Goal: Task Accomplishment & Management: Complete application form

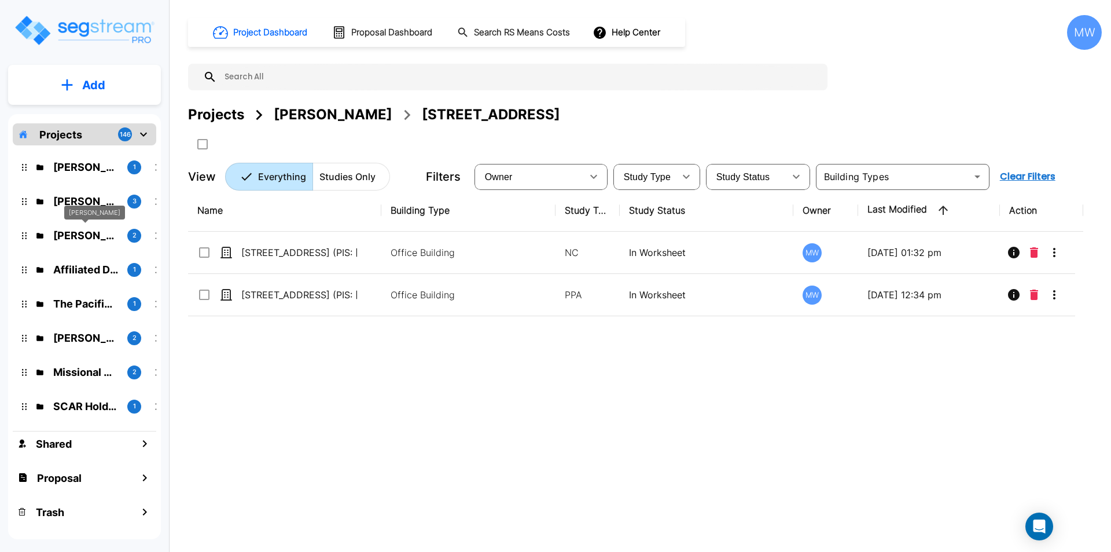
click at [107, 232] on p "Ted Officer" at bounding box center [85, 235] width 65 height 16
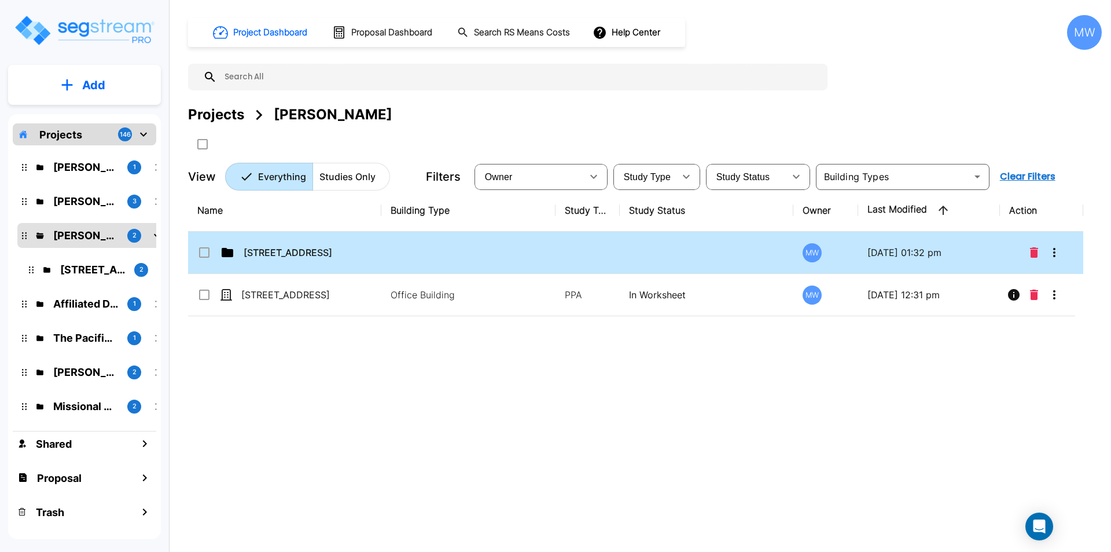
click at [378, 250] on td "9236 Main Street Part 1-2" at bounding box center [284, 253] width 193 height 42
drag, startPoint x: 378, startPoint y: 250, endPoint x: 388, endPoint y: 0, distance: 250.3
click at [377, 249] on td "9236 Main Street Part 1-2" at bounding box center [284, 253] width 193 height 42
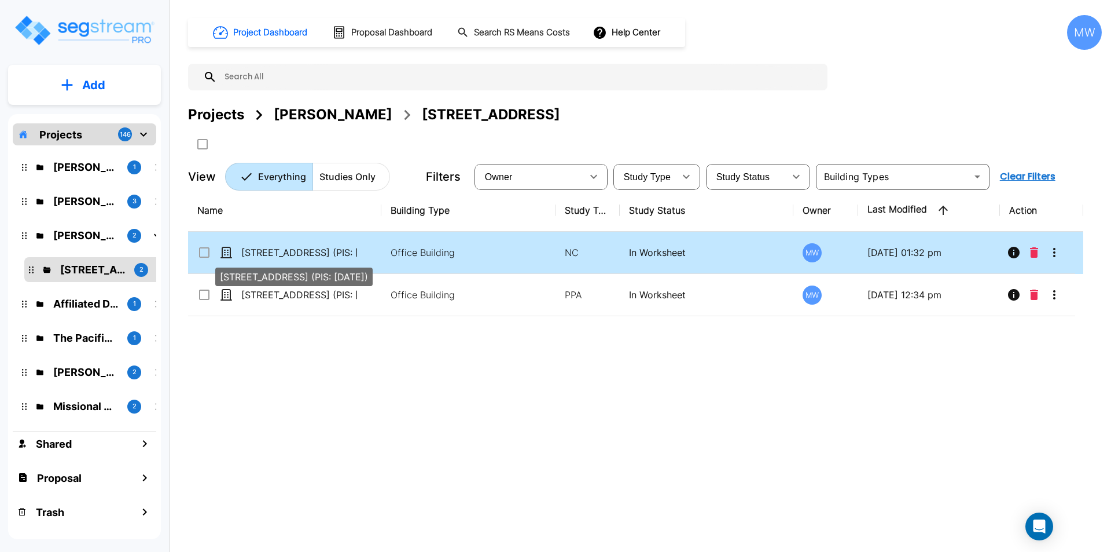
click at [281, 254] on p "9236 Main Street (PIS: 2022-08-25)" at bounding box center [299, 252] width 116 height 14
checkbox input "true"
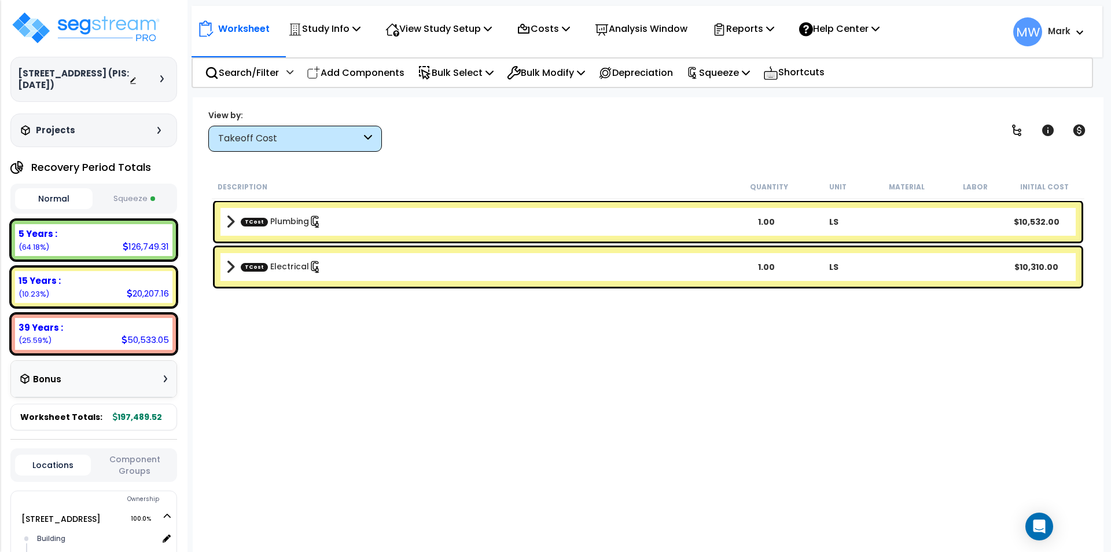
click at [127, 197] on button "Squeeze" at bounding box center [135, 199] width 78 height 20
click at [370, 139] on icon at bounding box center [368, 138] width 8 height 13
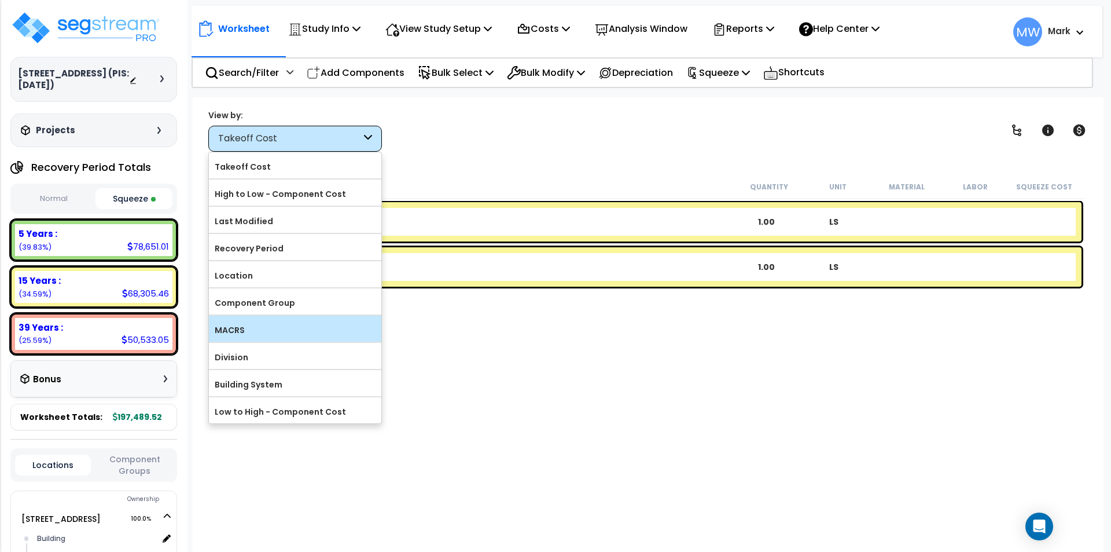
click at [278, 327] on label "MACRS" at bounding box center [295, 329] width 172 height 17
click at [0, 0] on input "MACRS" at bounding box center [0, 0] width 0 height 0
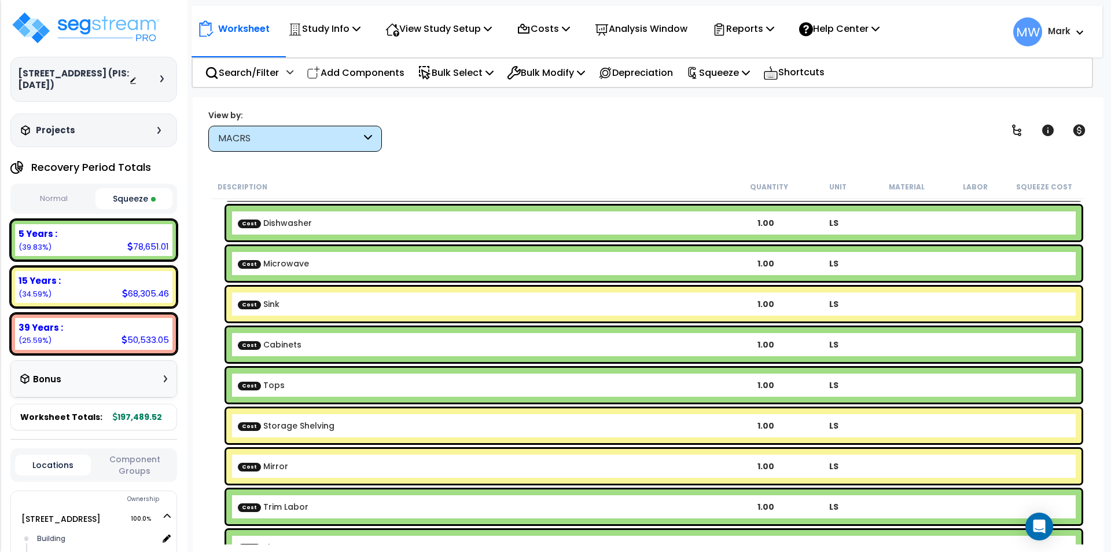
scroll to position [232, 0]
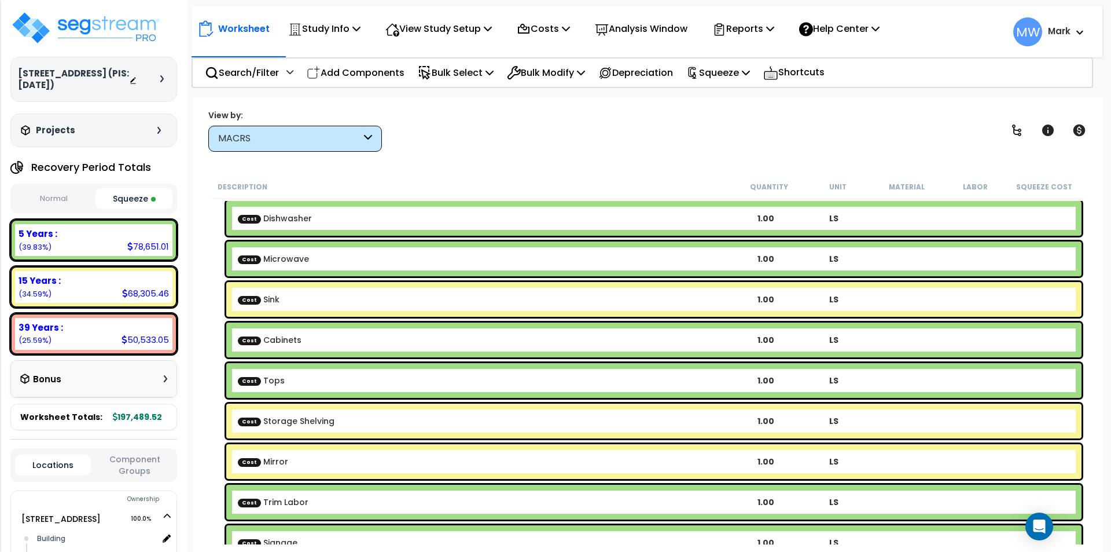
drag, startPoint x: 354, startPoint y: 301, endPoint x: 303, endPoint y: 309, distance: 51.6
click at [303, 309] on div "Cost Sink 1.00 LS" at bounding box center [653, 299] width 855 height 35
click at [308, 297] on b "Cost Sink" at bounding box center [485, 299] width 494 height 12
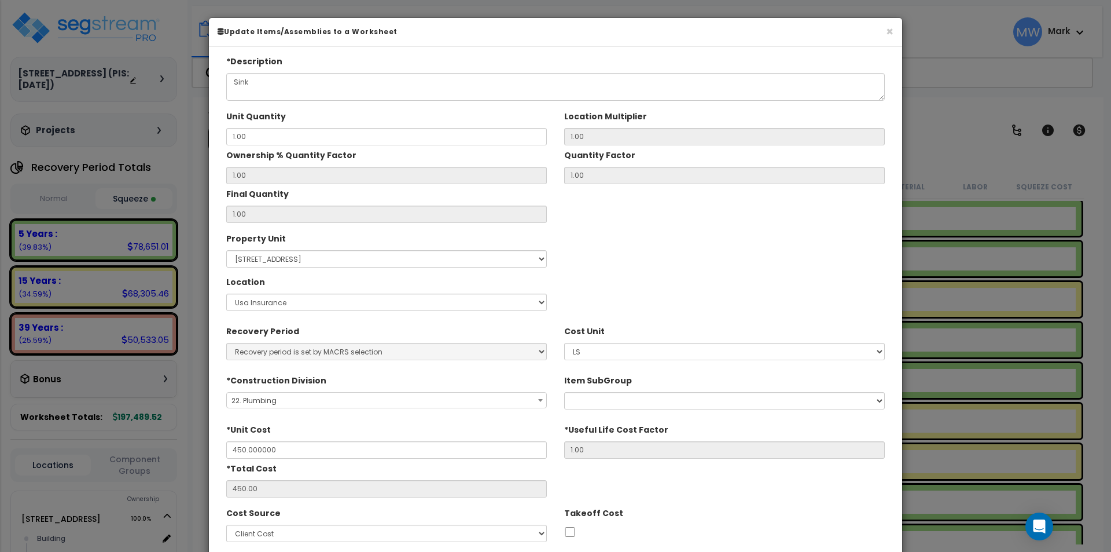
type input "$450.00"
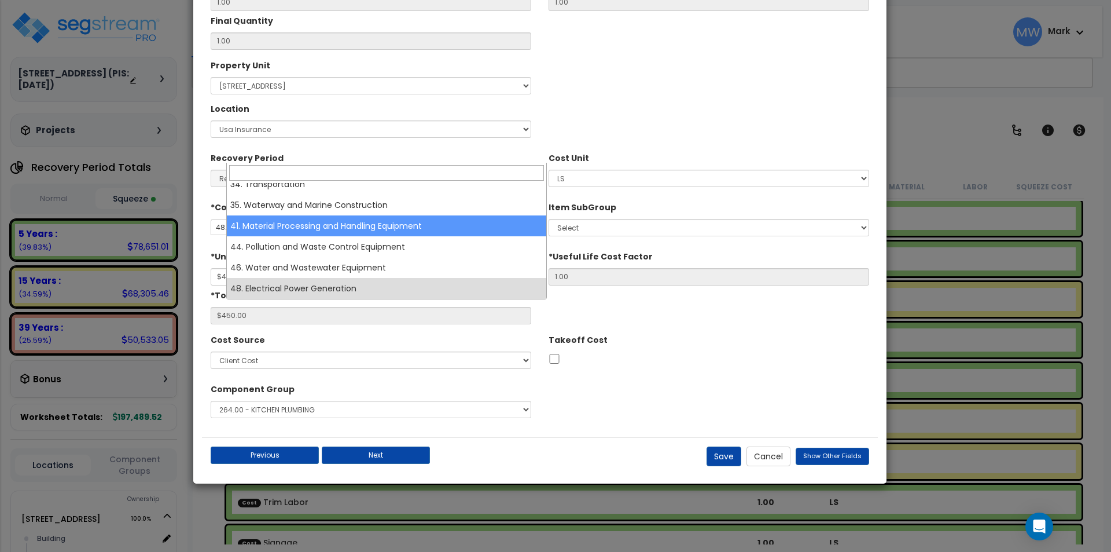
scroll to position [451, 0]
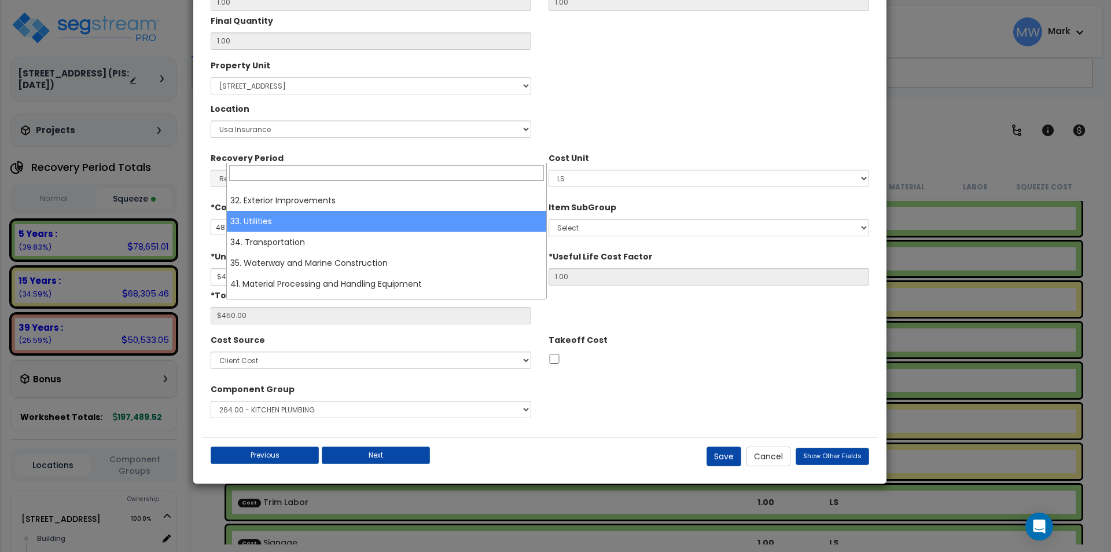
drag, startPoint x: 390, startPoint y: 281, endPoint x: 374, endPoint y: 230, distance: 52.7
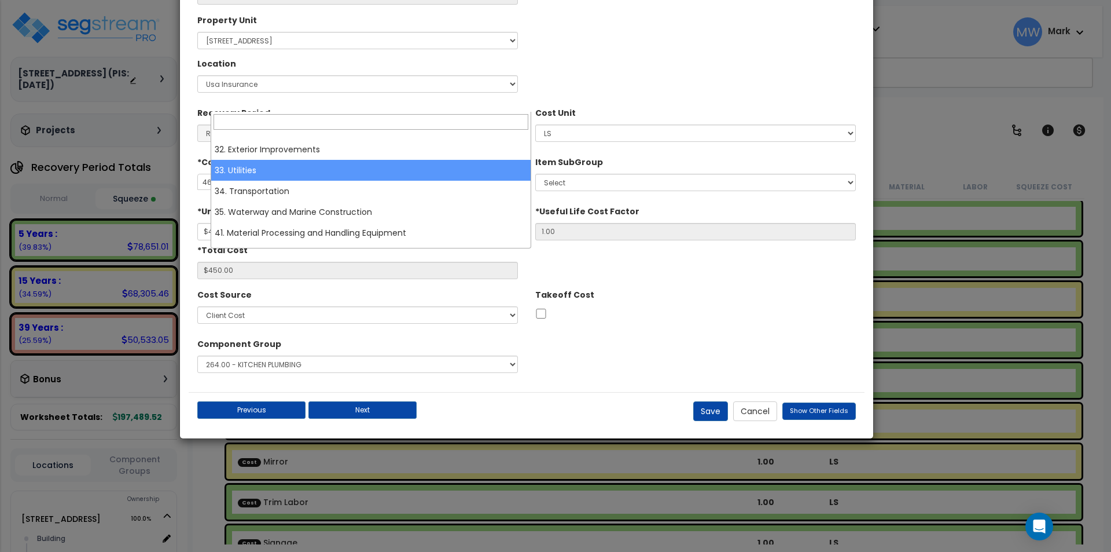
drag, startPoint x: 363, startPoint y: 225, endPoint x: 350, endPoint y: 180, distance: 46.5
select select "33"
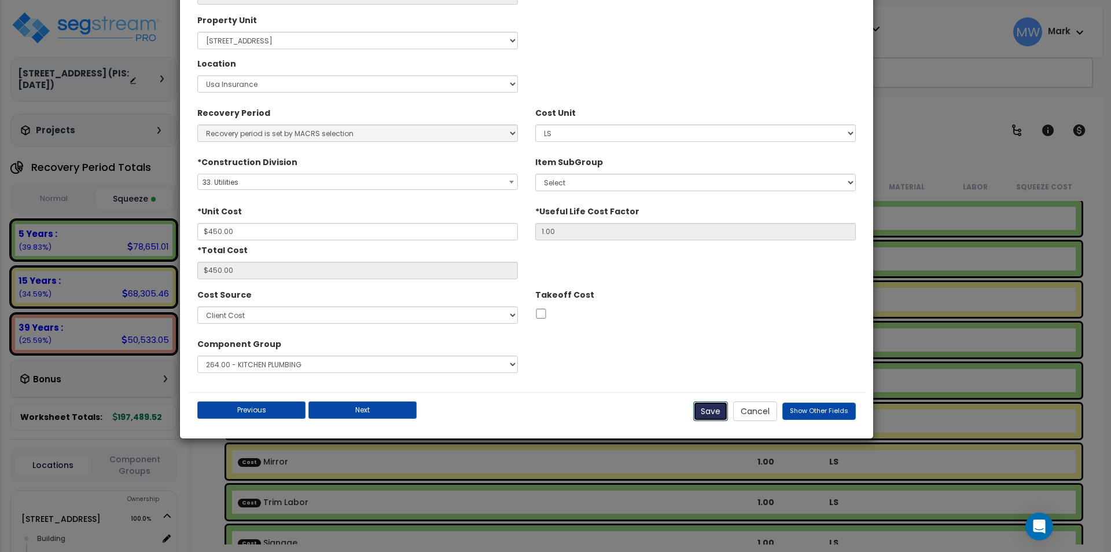
click at [707, 407] on button "Save" at bounding box center [710, 411] width 35 height 20
type input "450.00"
checkbox input "false"
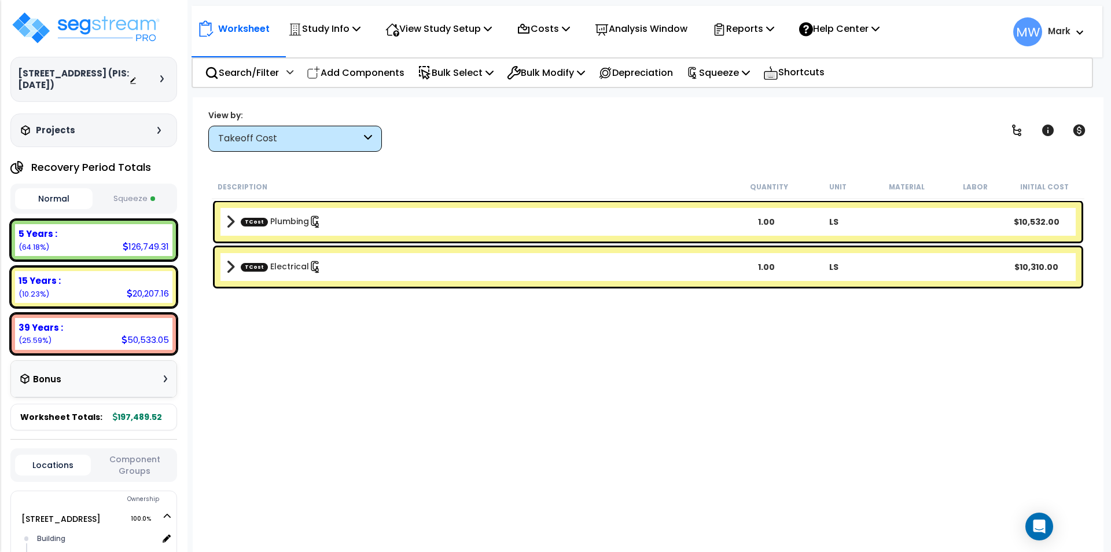
click at [281, 146] on div "Takeoff Cost" at bounding box center [295, 139] width 174 height 26
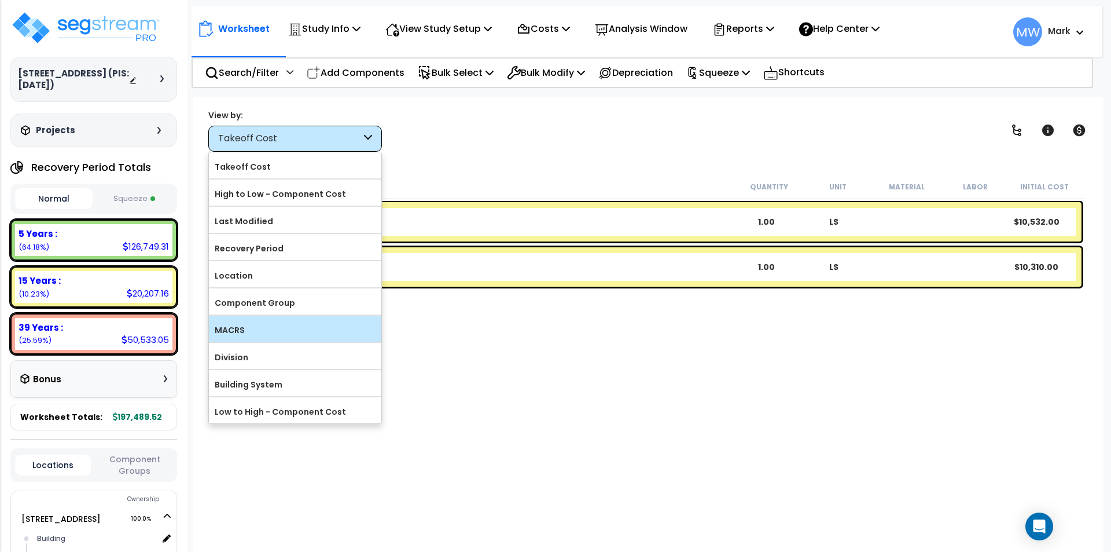
click at [267, 333] on label "MACRS" at bounding box center [295, 329] width 172 height 17
click at [0, 0] on input "MACRS" at bounding box center [0, 0] width 0 height 0
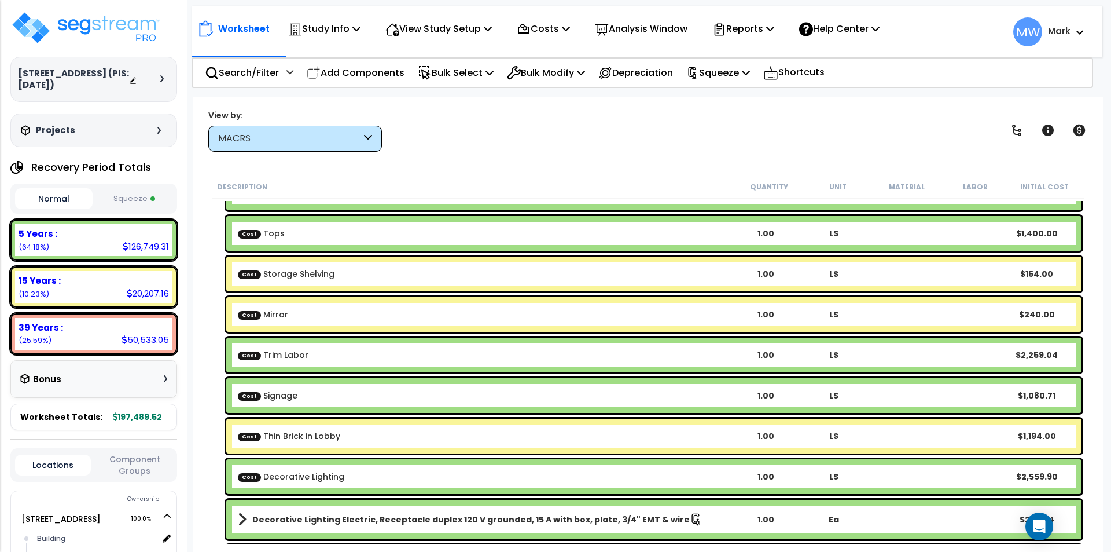
scroll to position [405, 0]
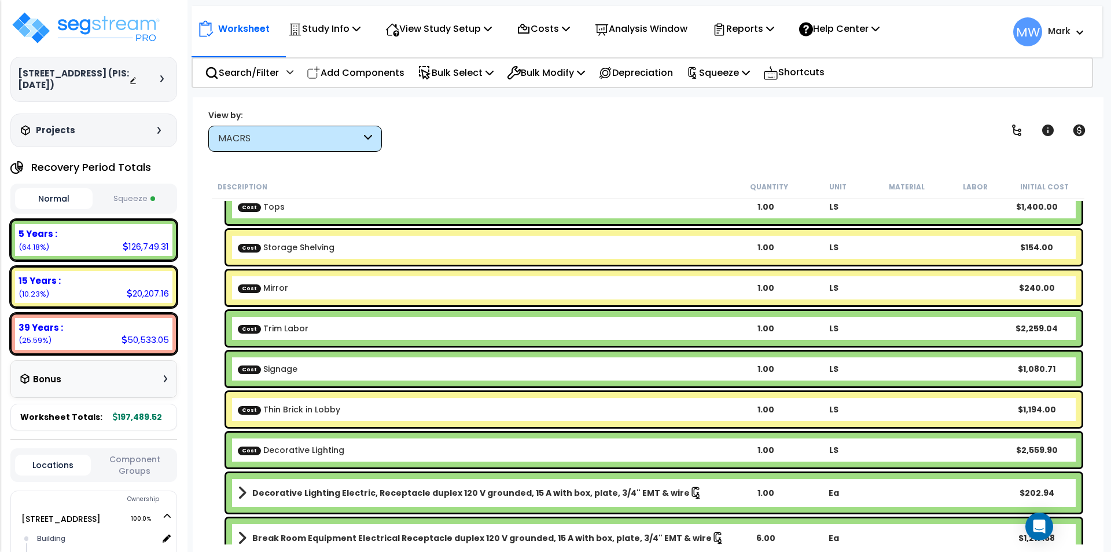
click at [326, 285] on b "Cost Mirror" at bounding box center [485, 288] width 494 height 12
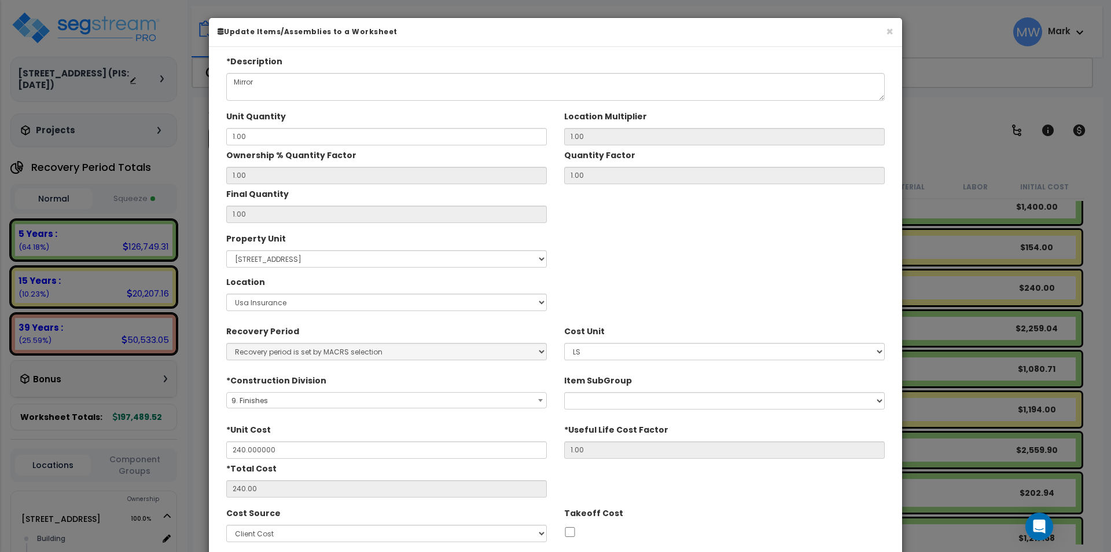
type input "$240.00"
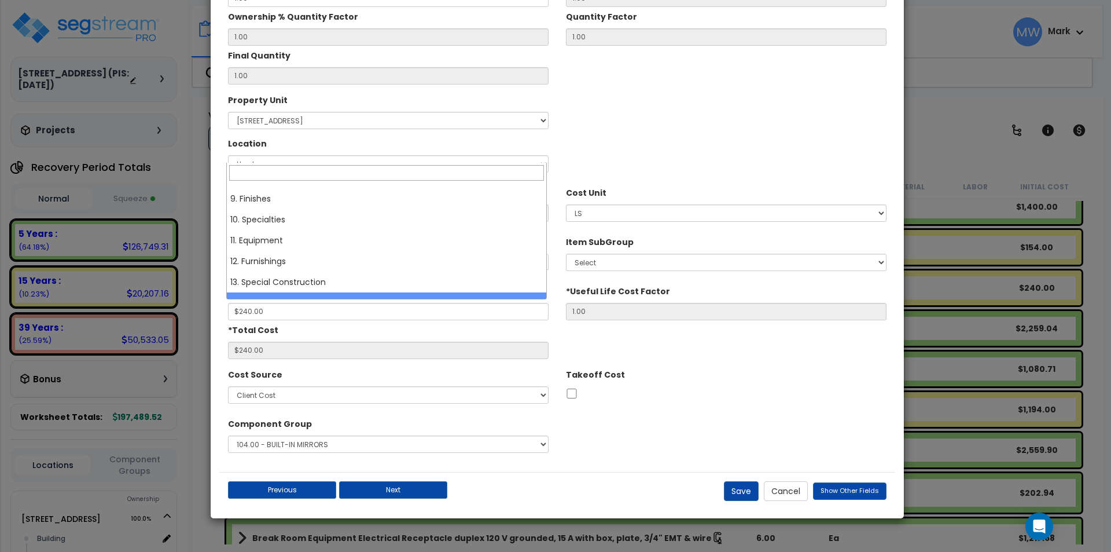
scroll to position [162, 0]
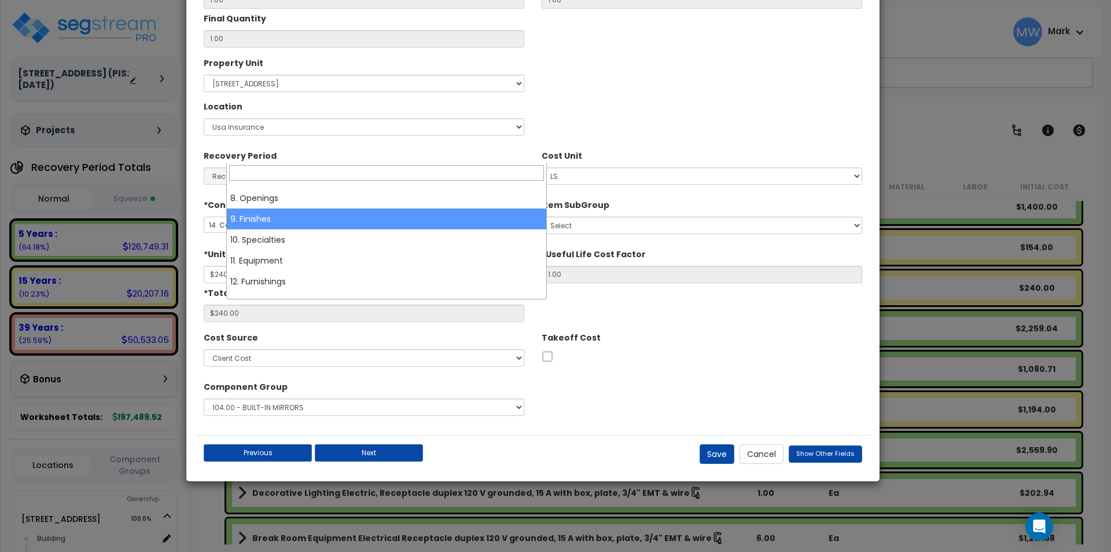
drag, startPoint x: 344, startPoint y: 274, endPoint x: 322, endPoint y: 222, distance: 57.3
select select "9"
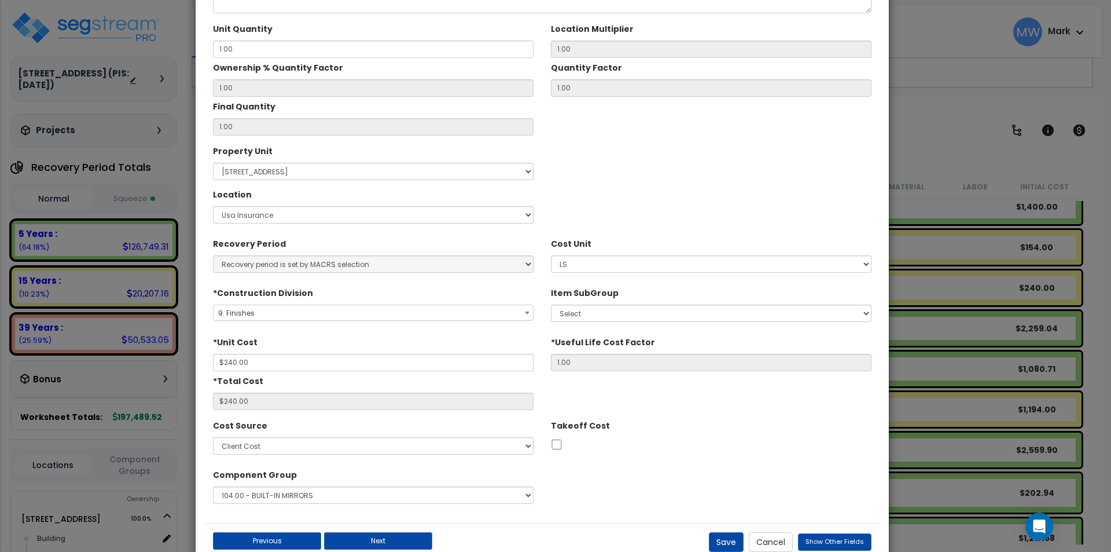
drag, startPoint x: 436, startPoint y: 248, endPoint x: 446, endPoint y: 336, distance: 88.5
click at [446, 336] on div "*Unit Cost $240.00" at bounding box center [373, 351] width 321 height 39
click at [772, 543] on button "Cancel" at bounding box center [771, 542] width 44 height 20
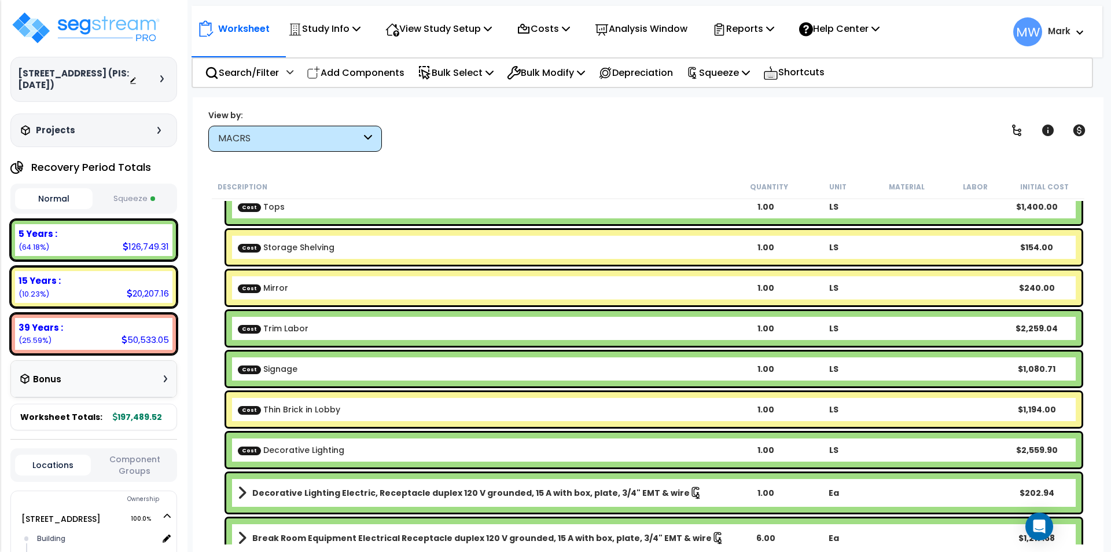
click at [131, 193] on button "Squeeze" at bounding box center [135, 199] width 78 height 20
click at [313, 286] on b "Cost Mirror" at bounding box center [485, 288] width 494 height 12
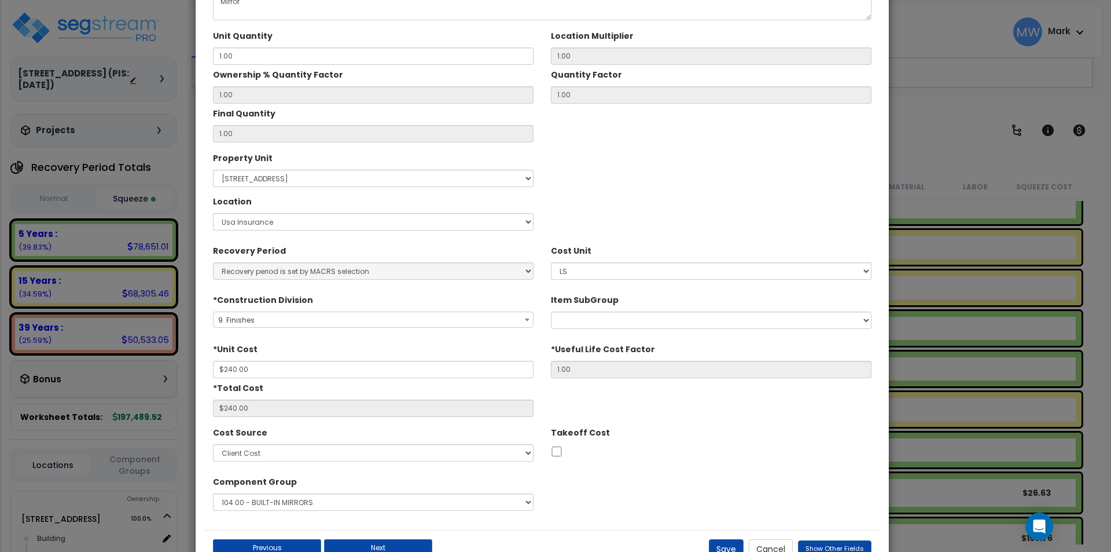
scroll to position [141, 0]
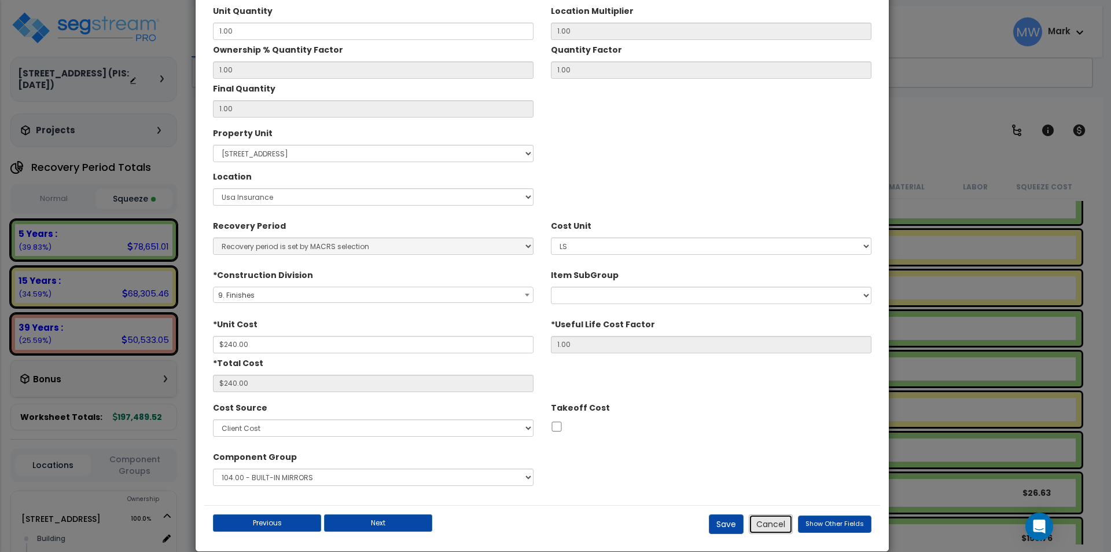
click at [778, 527] on button "Cancel" at bounding box center [771, 524] width 44 height 20
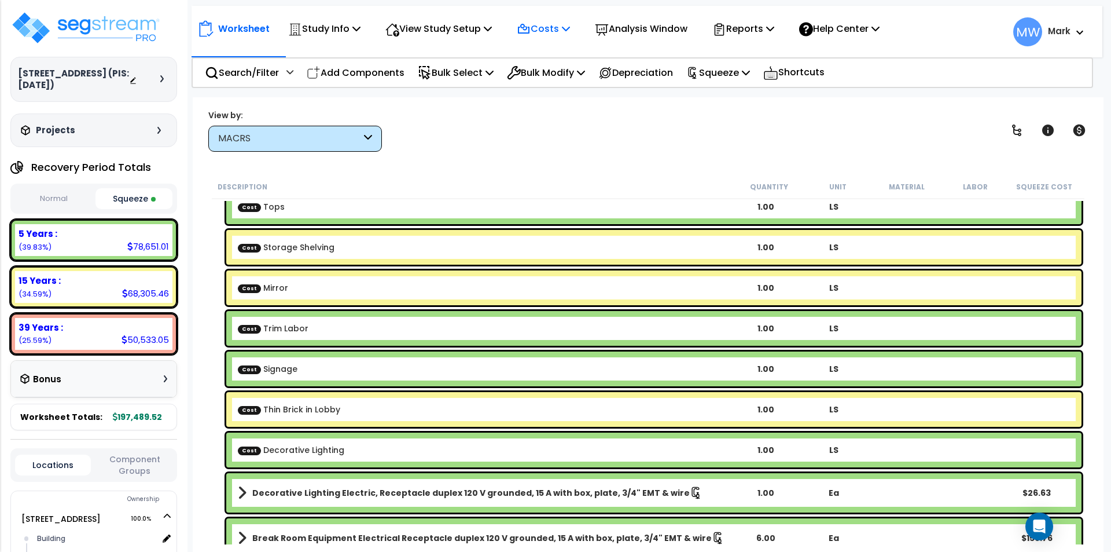
click at [560, 27] on p "Costs" at bounding box center [543, 29] width 53 height 16
click at [563, 77] on link "Direct Costs" at bounding box center [568, 79] width 115 height 23
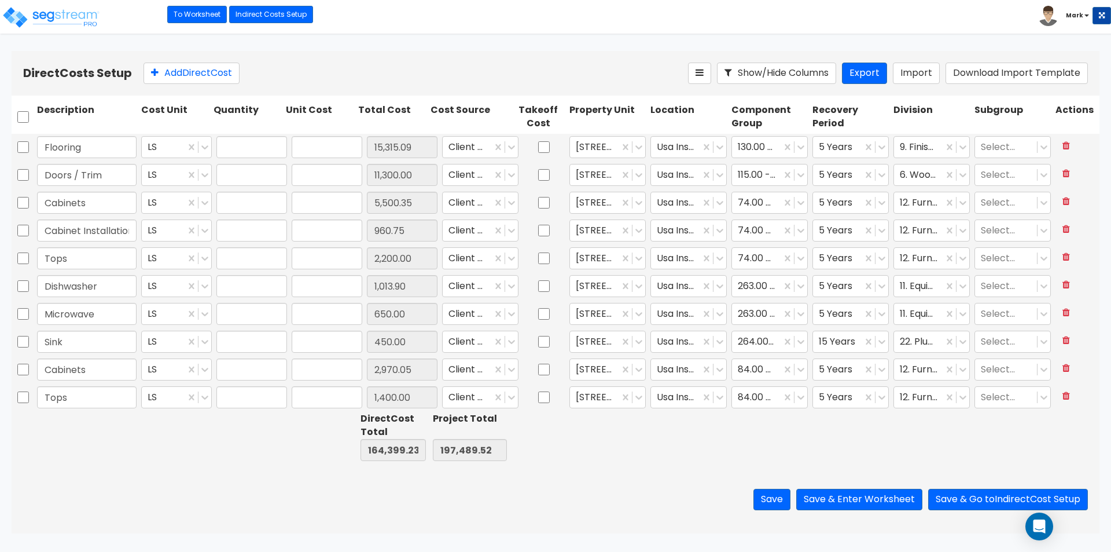
type input "1.00"
type input "15,315.09"
type input "1.00"
type input "11,300.00"
type input "1.00"
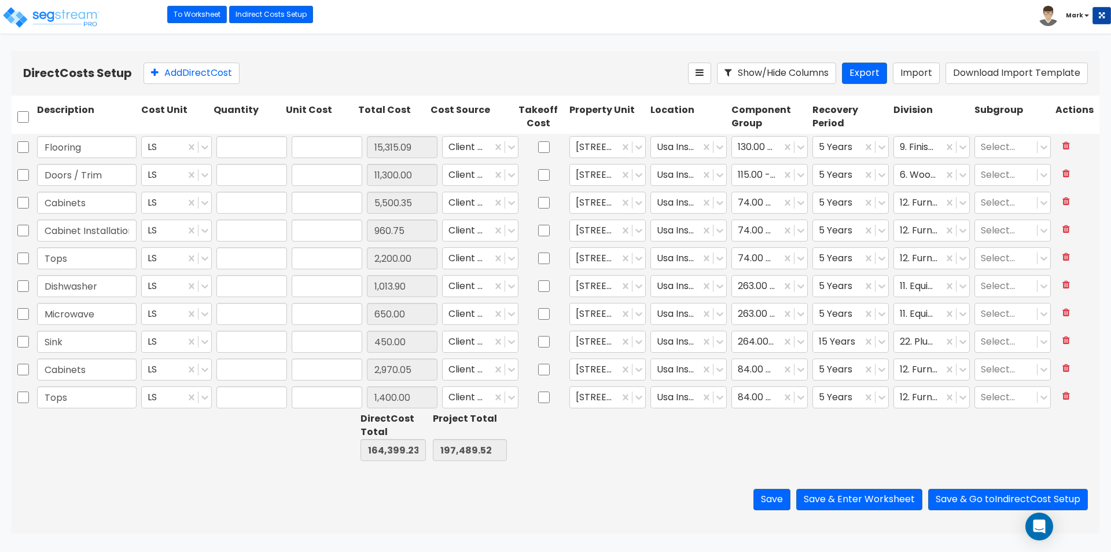
type input "5,500.35"
type input "1.00"
type input "960.75"
type input "1.00"
type input "2,200.00"
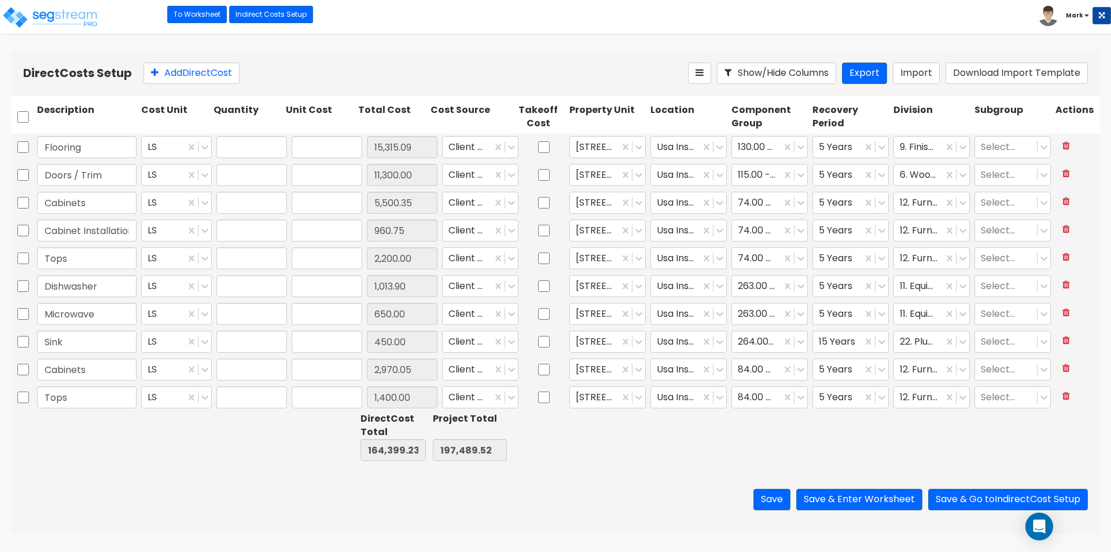
type input "1.00"
type input "1,013.90"
type input "1.00"
type input "650.00"
type input "1.00"
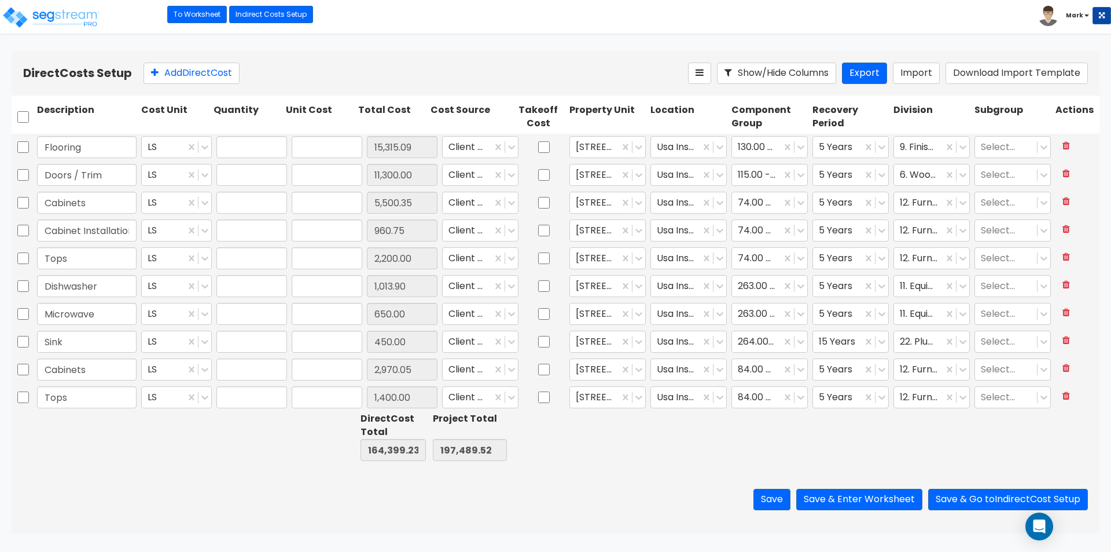
type input "450.00"
type input "1.00"
type input "2,970.05"
type input "1.00"
type input "1,400.00"
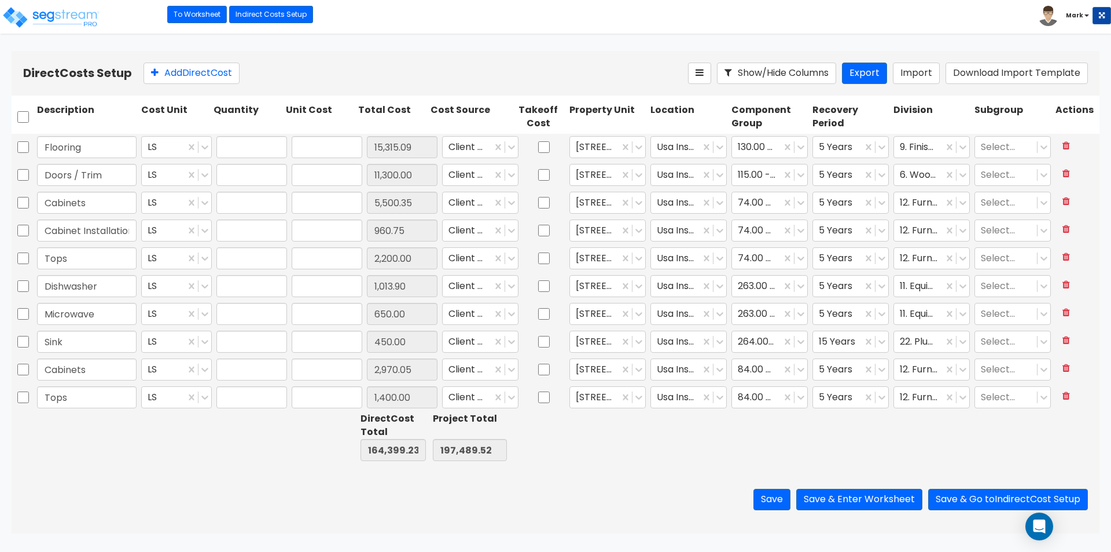
type input "1.00"
type input "154.00"
type input "1.00"
type input "5,147.36"
type input "1.00"
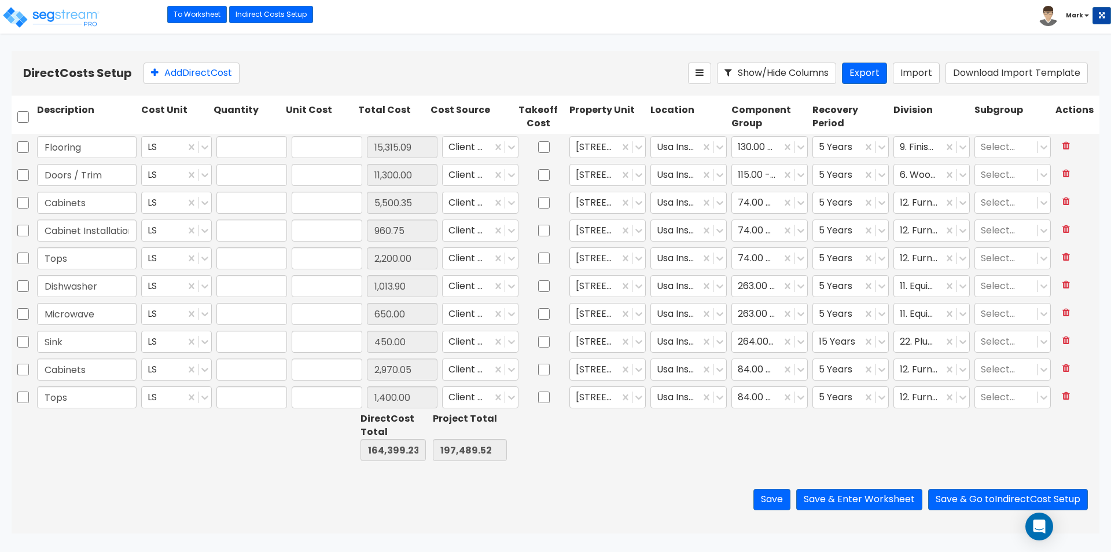
type input "730.56"
type input "1.00"
type input "2,029.11"
type input "1.00"
type input "3,826.97"
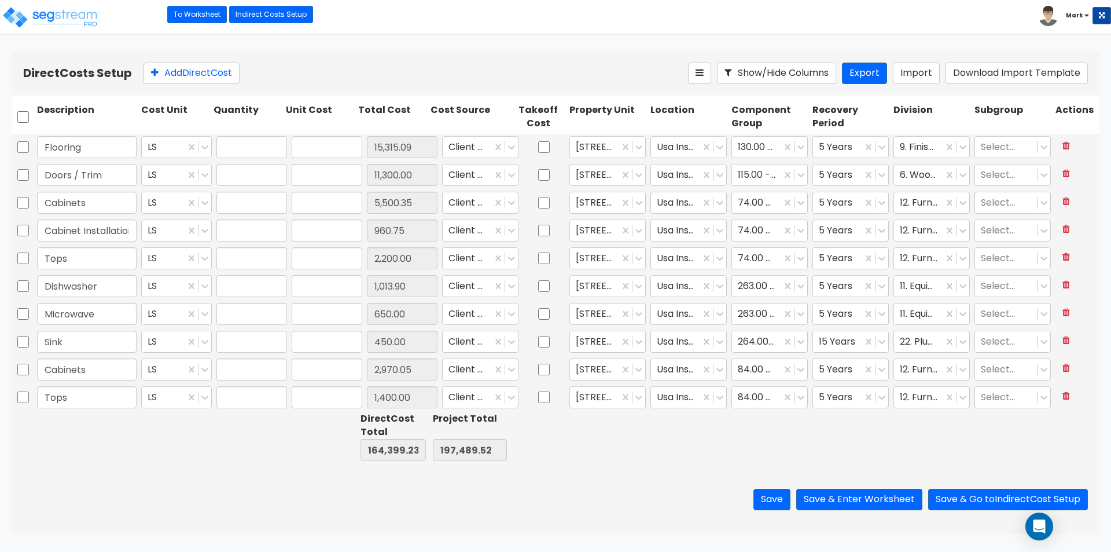
type input "1.00"
type input "900.00"
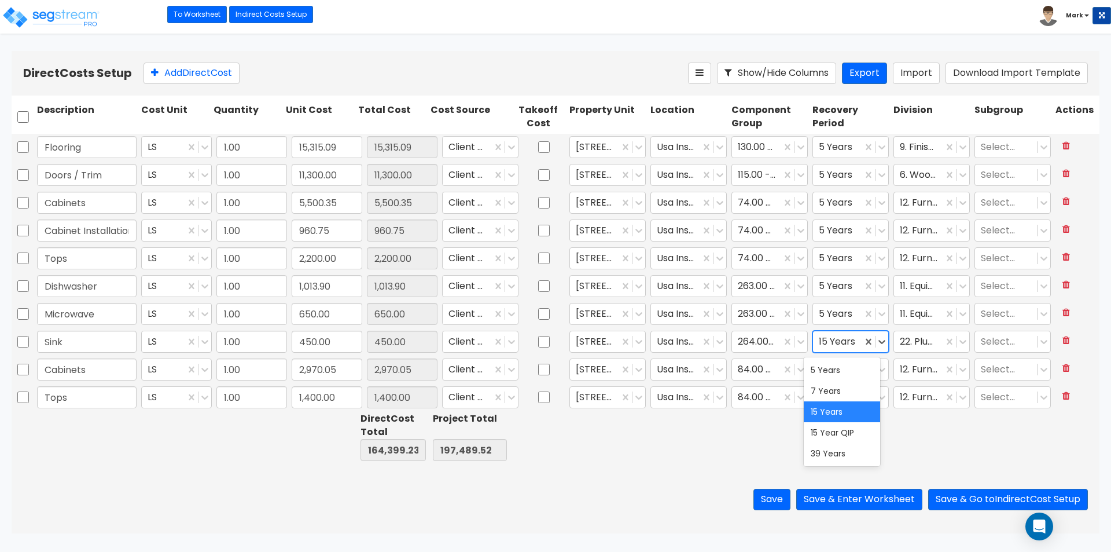
click at [819, 337] on div at bounding box center [838, 341] width 38 height 16
click at [834, 363] on div "5 Years" at bounding box center [842, 369] width 76 height 21
click at [768, 443] on div at bounding box center [769, 436] width 81 height 53
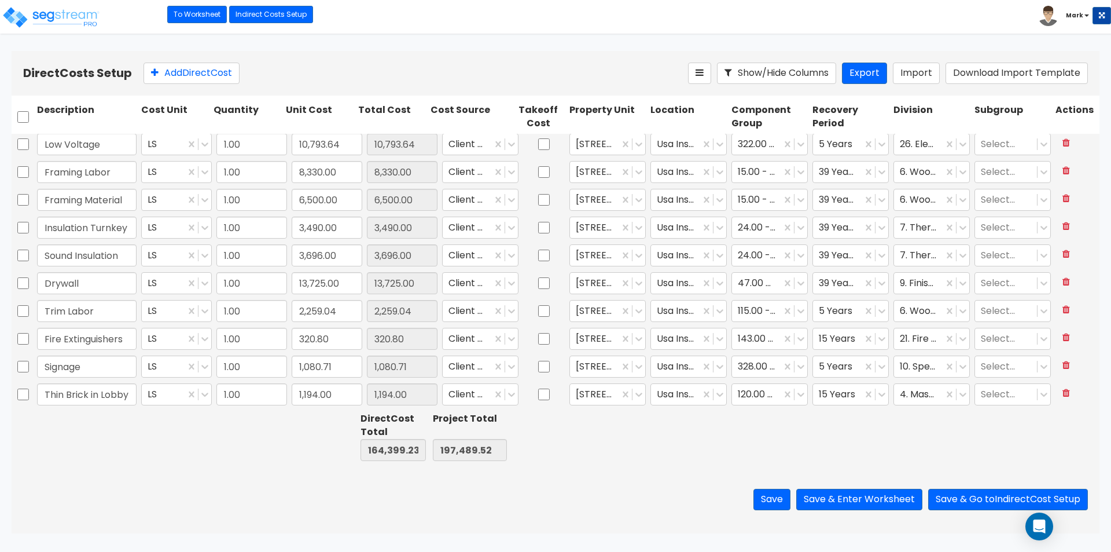
scroll to position [557, 0]
type input "1.00"
type input "10,532.00"
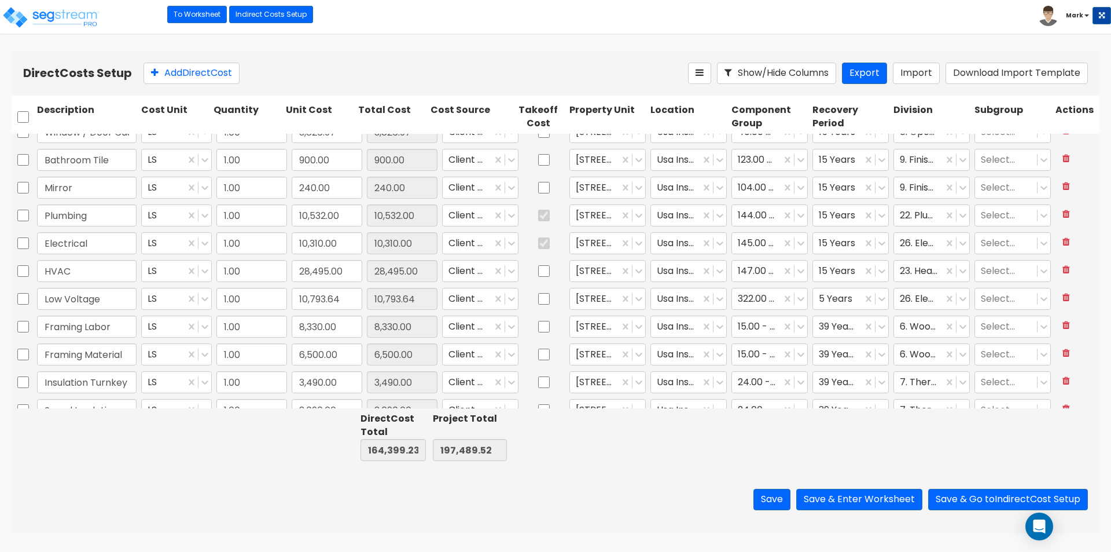
scroll to position [383, 0]
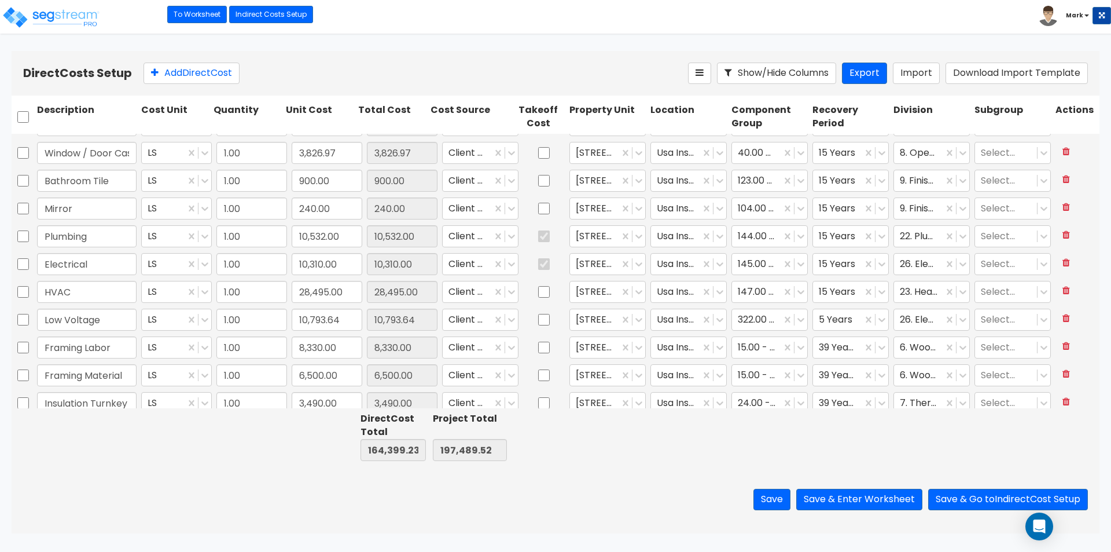
type input "1.00"
type input "1,194.00"
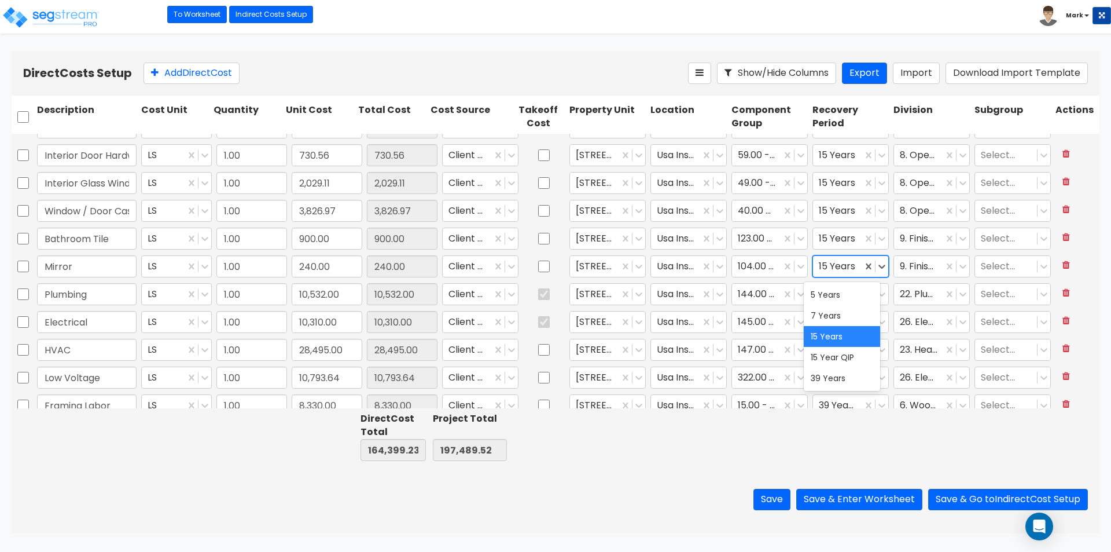
click at [827, 266] on div at bounding box center [838, 266] width 38 height 16
click at [829, 301] on div "5 Years" at bounding box center [842, 294] width 76 height 21
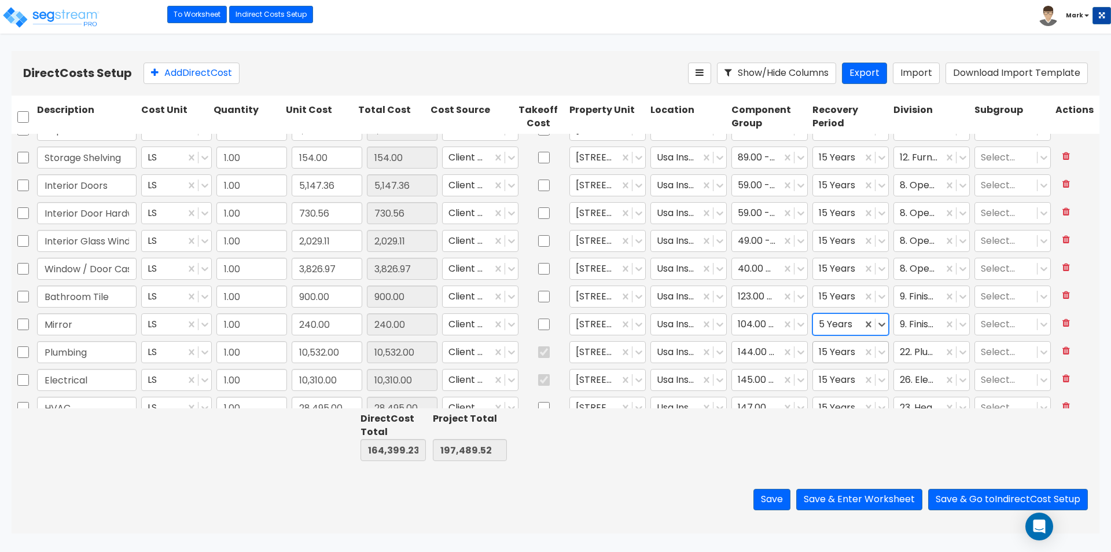
type input "1.00"
type input "1,013.90"
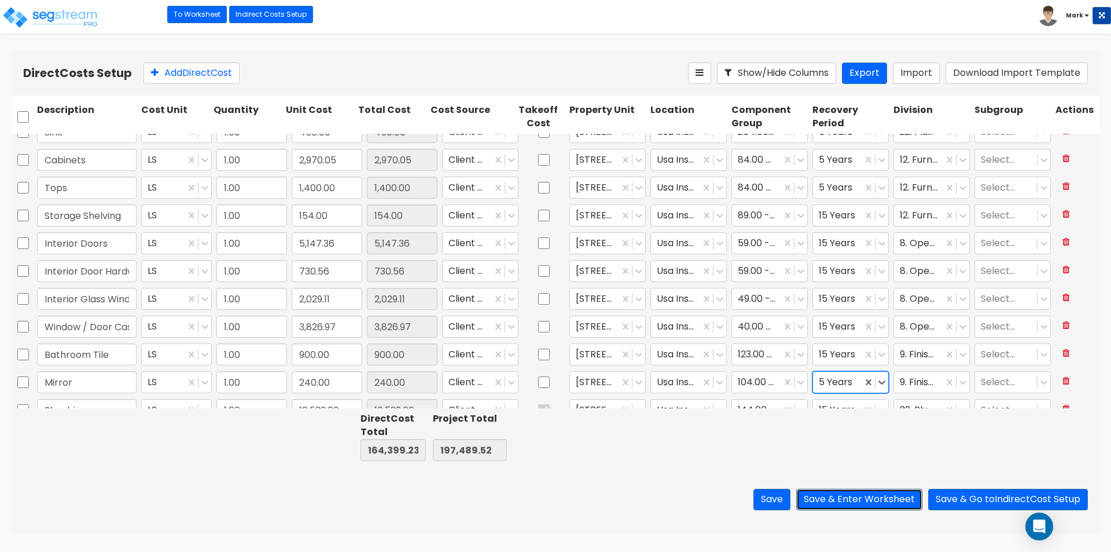
click at [850, 503] on button "Save & Enter Worksheet" at bounding box center [859, 499] width 126 height 21
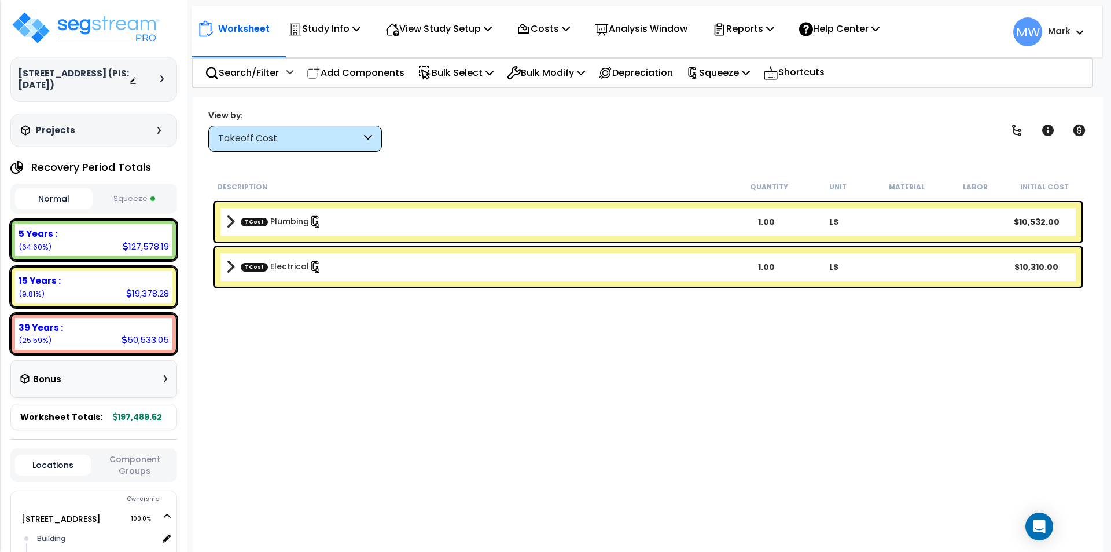
click at [123, 196] on button "Squeeze" at bounding box center [135, 199] width 78 height 20
click at [248, 131] on div "Takeoff Cost" at bounding box center [295, 139] width 174 height 26
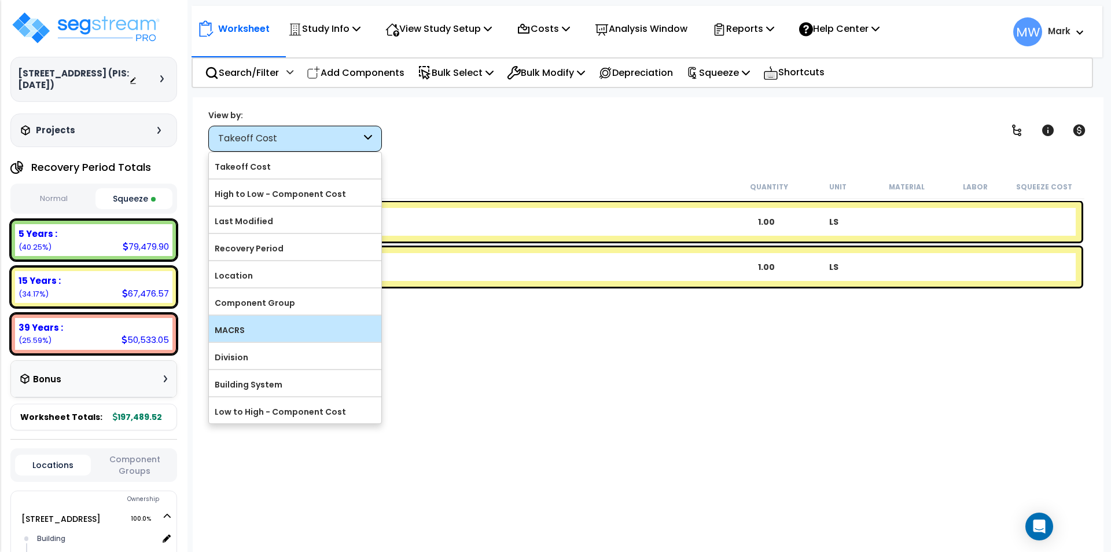
click at [247, 326] on label "MACRS" at bounding box center [295, 329] width 172 height 17
click at [0, 0] on input "MACRS" at bounding box center [0, 0] width 0 height 0
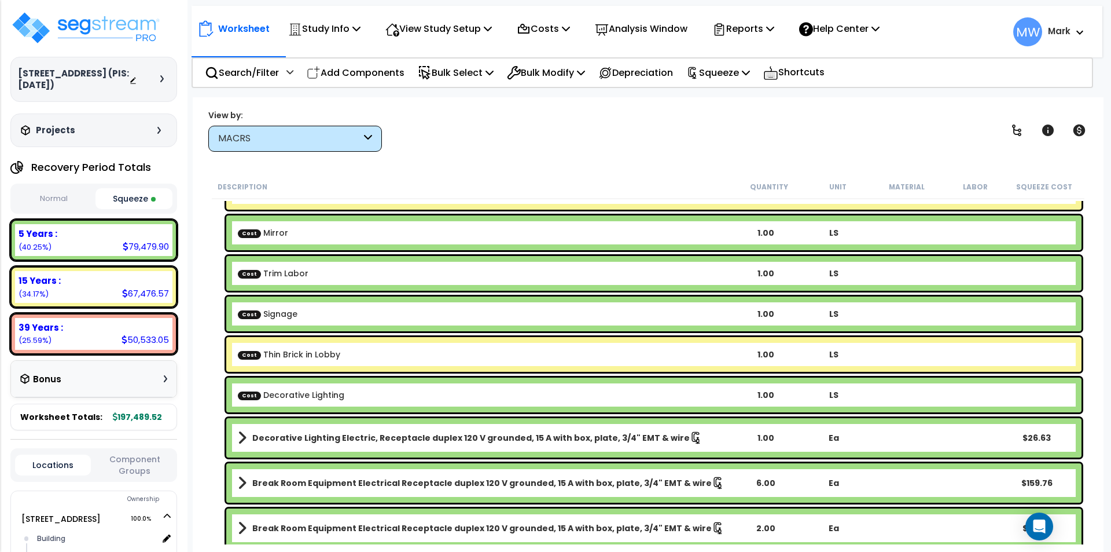
scroll to position [463, 0]
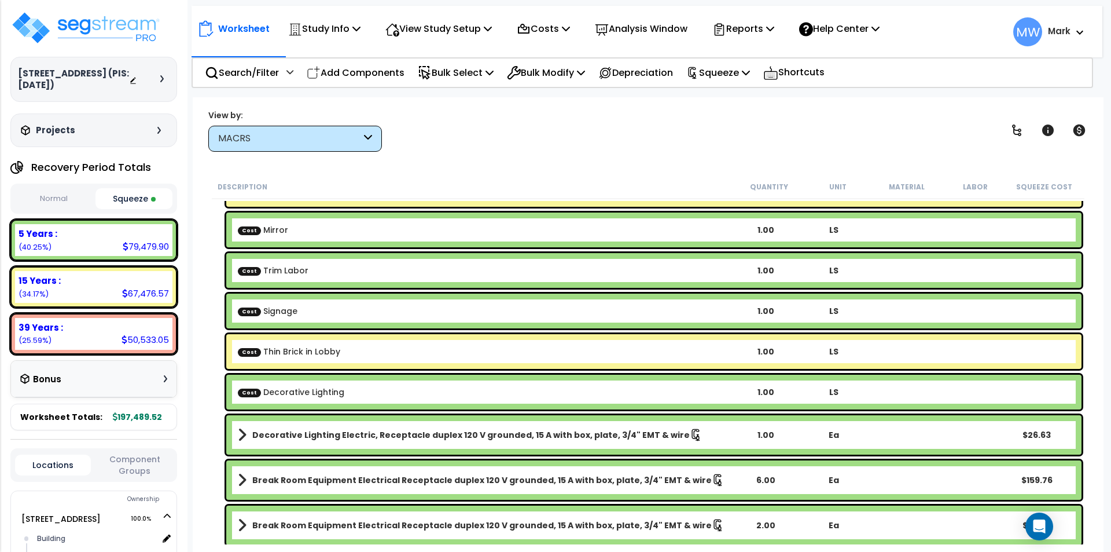
click at [436, 146] on div "View by: MACRS Takeoff Cost" at bounding box center [648, 130] width 888 height 43
click at [576, 28] on div "Costs Indirect Costs Direct Costs" at bounding box center [543, 28] width 66 height 27
click at [563, 27] on p "Costs" at bounding box center [543, 29] width 53 height 16
click at [560, 83] on link "Direct Costs" at bounding box center [568, 79] width 115 height 23
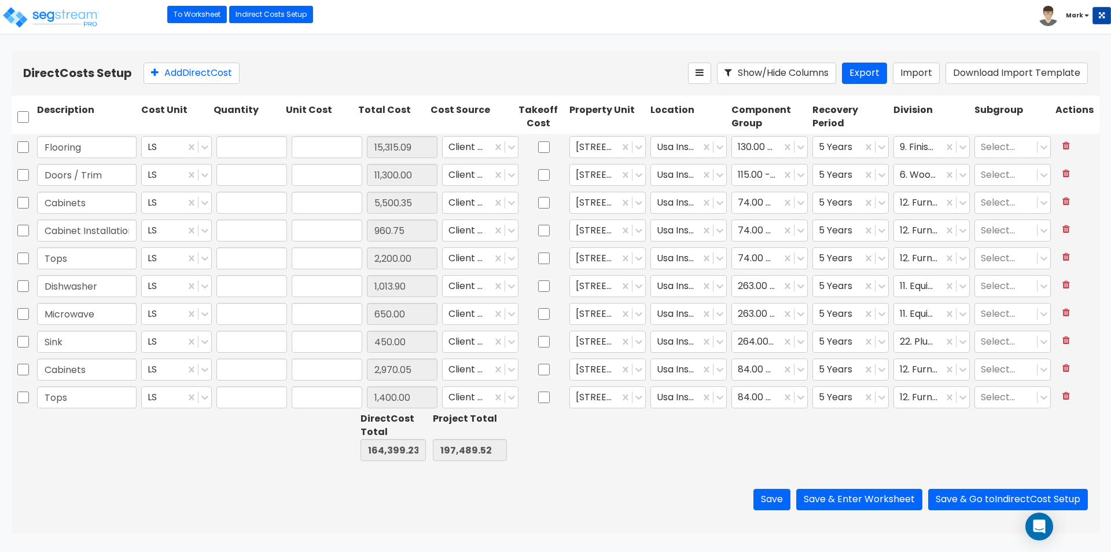
type input "1.00"
type input "15,315.09"
type input "1.00"
type input "11,300.00"
type input "1.00"
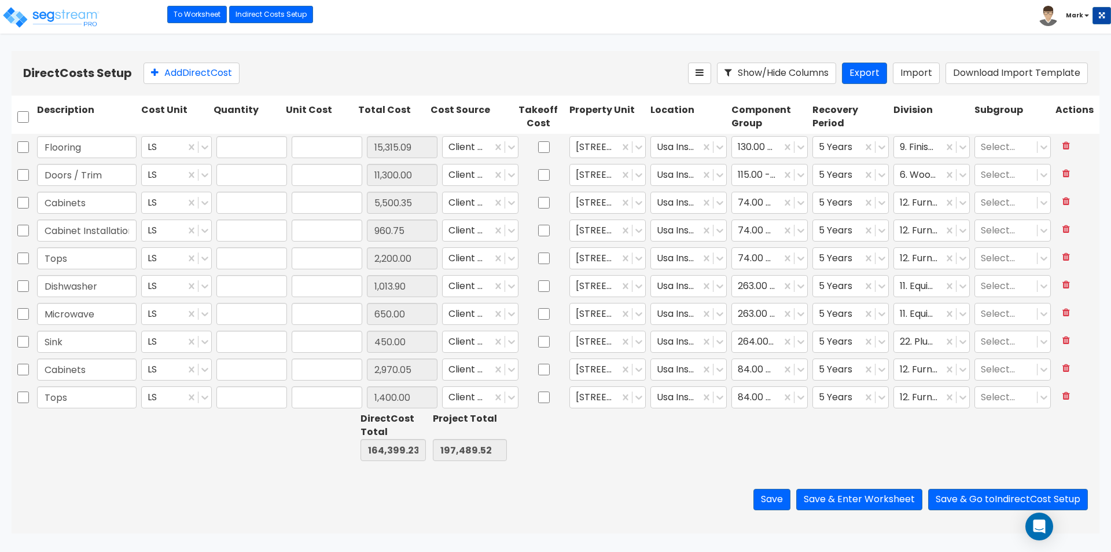
type input "5,500.35"
type input "1.00"
type input "960.75"
type input "1.00"
type input "2,200.00"
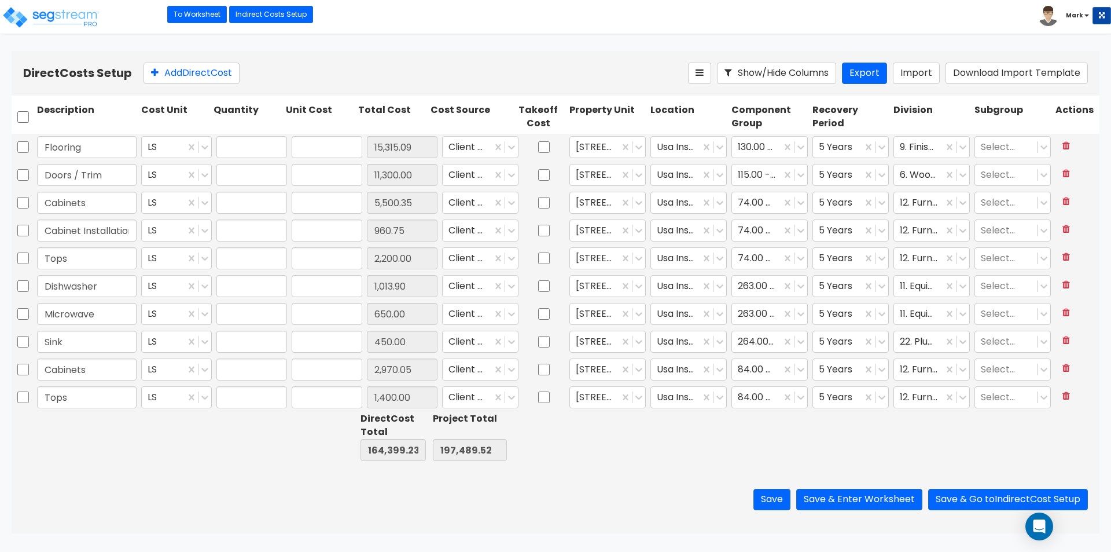
type input "1.00"
type input "1,013.90"
type input "1.00"
type input "650.00"
type input "1.00"
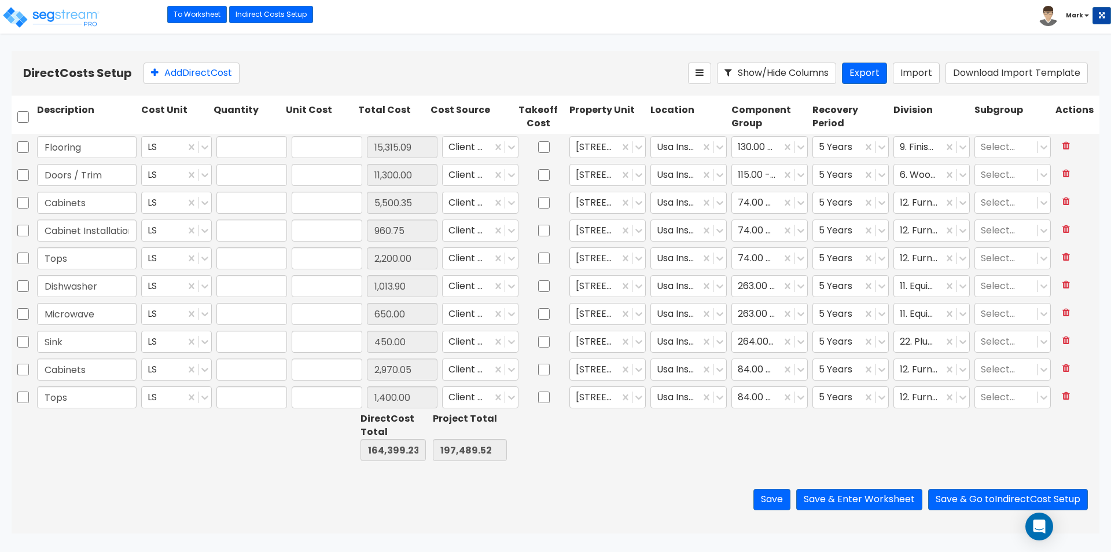
type input "450.00"
type input "1.00"
type input "2,970.05"
type input "1.00"
type input "1,400.00"
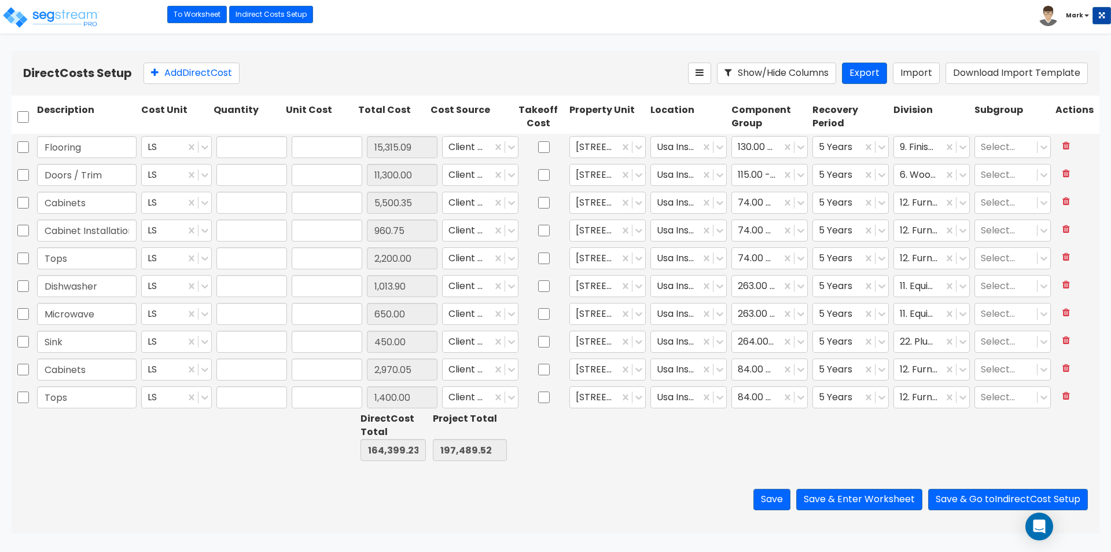
type input "1.00"
type input "154.00"
type input "1.00"
type input "5,147.36"
type input "1.00"
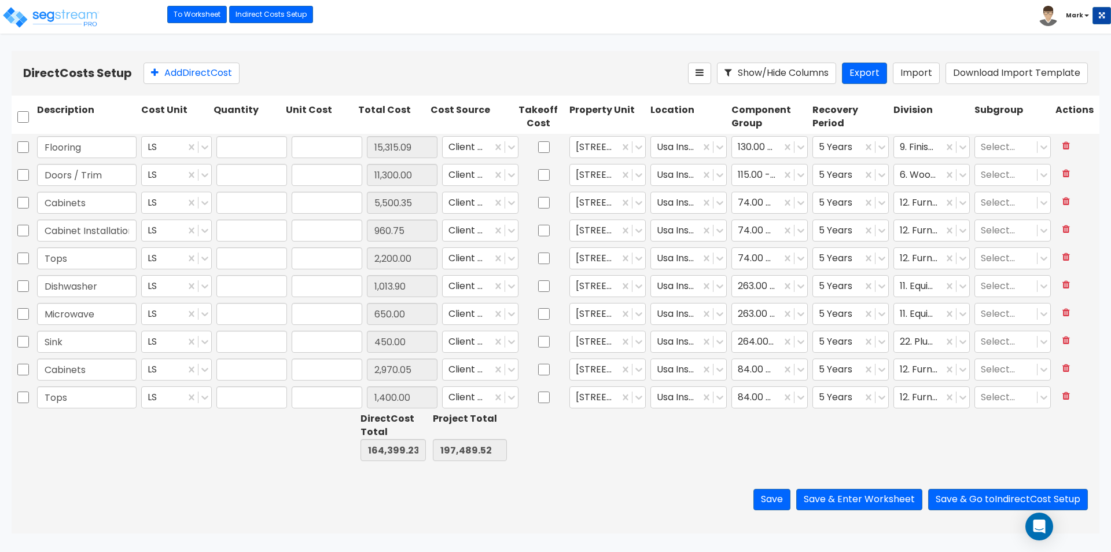
type input "730.56"
type input "1.00"
type input "2,029.11"
type input "1.00"
type input "3,826.97"
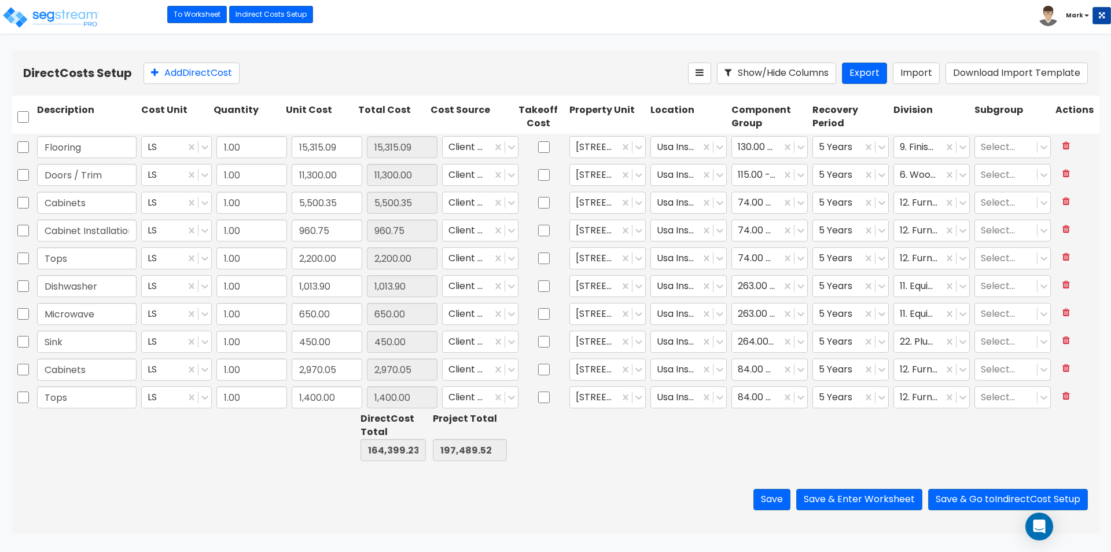
type input "1.00"
type input "900.00"
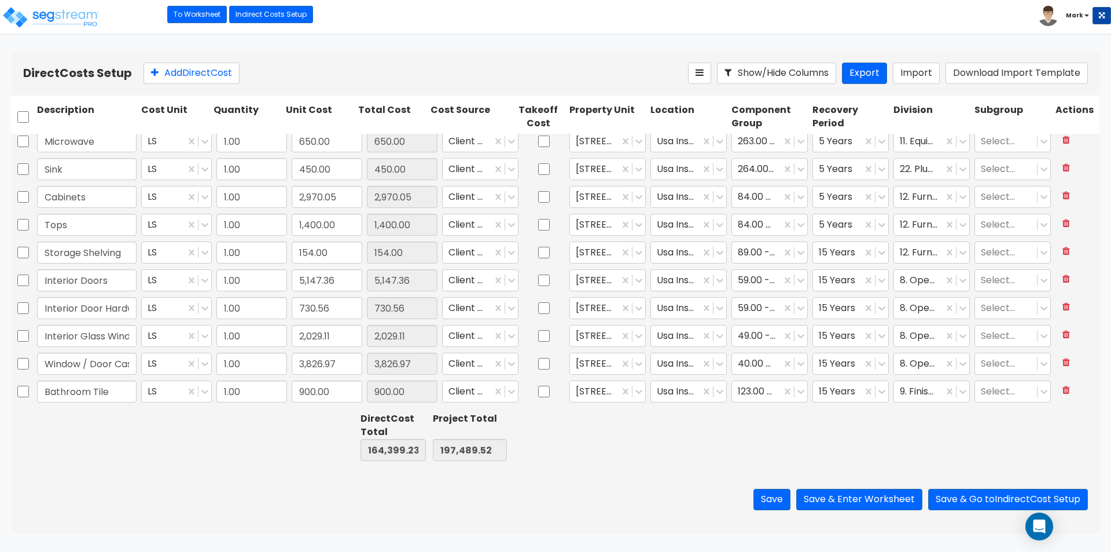
scroll to position [174, 0]
click at [828, 251] on div at bounding box center [838, 251] width 38 height 16
click at [835, 281] on div "5 Years" at bounding box center [842, 279] width 76 height 21
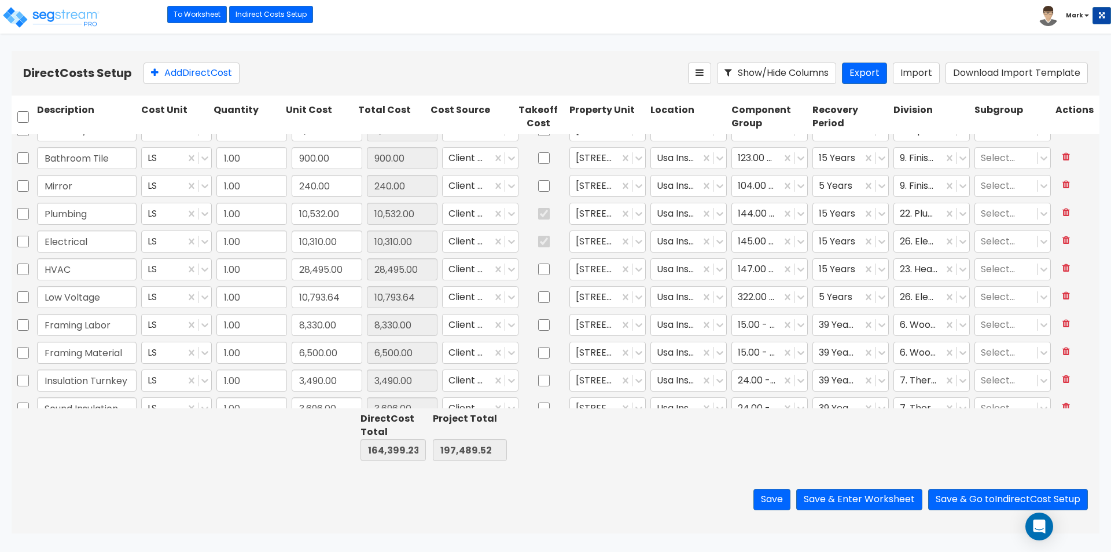
type input "1.00"
type input "2,559.90"
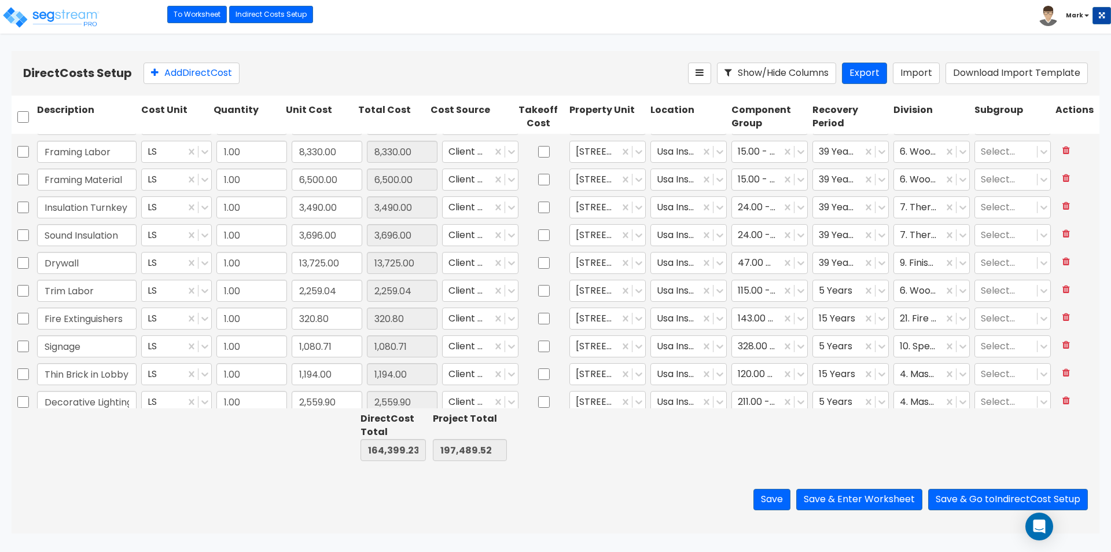
scroll to position [615, 0]
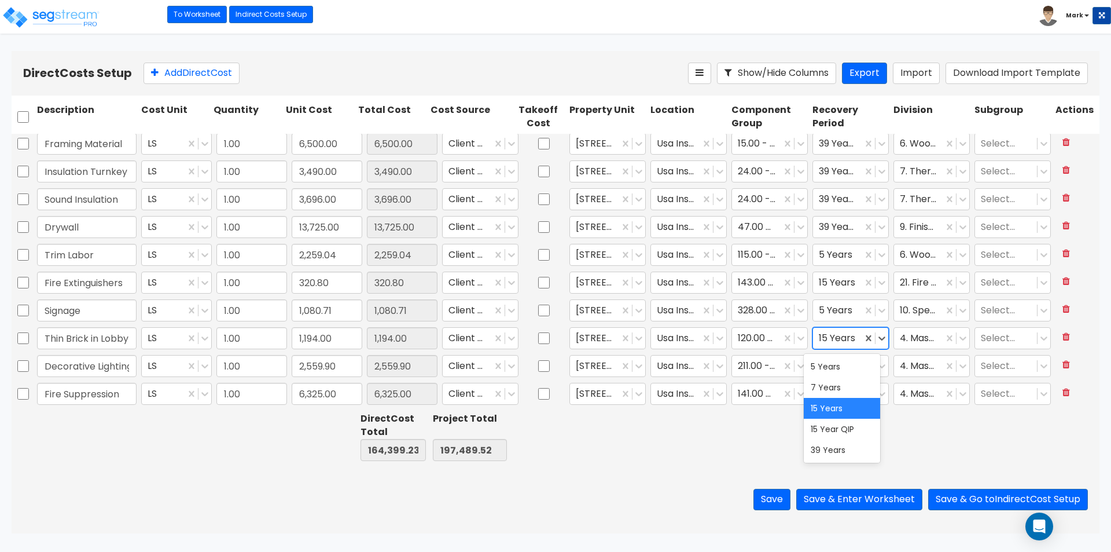
click at [819, 334] on div at bounding box center [838, 338] width 38 height 16
click at [827, 365] on div "5 Years" at bounding box center [842, 366] width 76 height 21
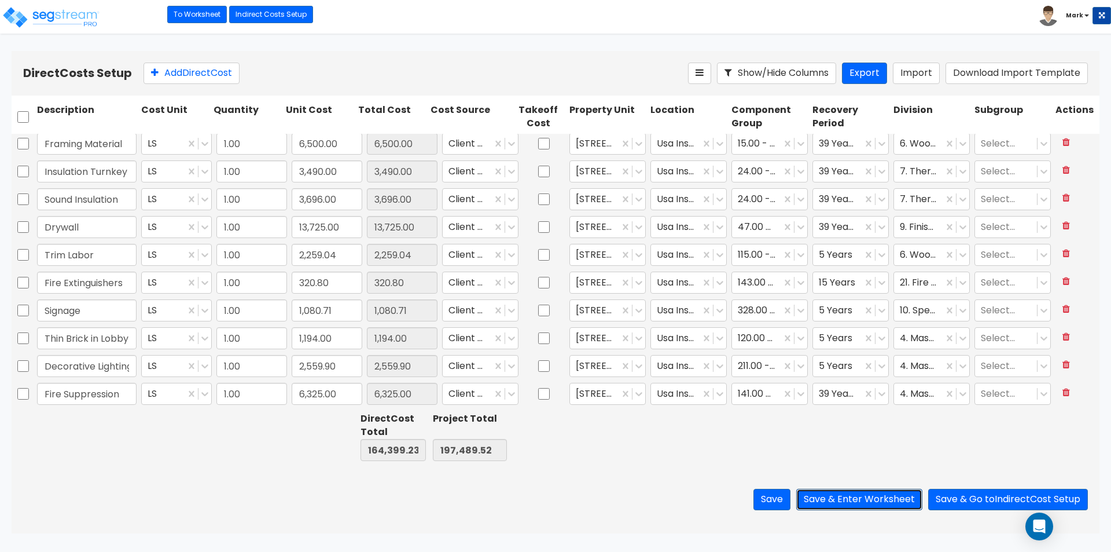
click at [853, 495] on button "Save & Enter Worksheet" at bounding box center [859, 499] width 126 height 21
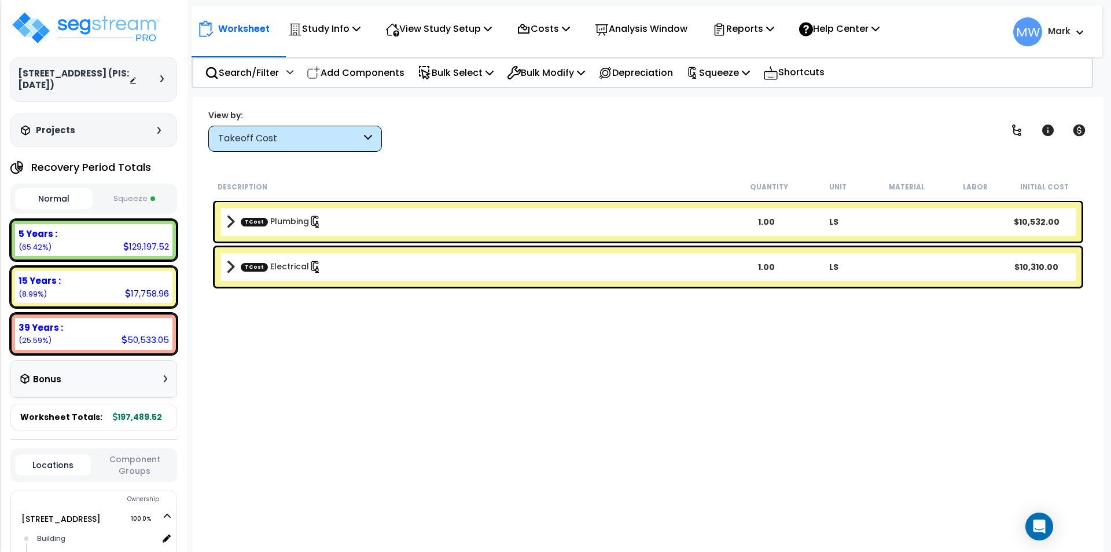
click at [136, 200] on button "Squeeze" at bounding box center [135, 199] width 78 height 20
click at [264, 125] on div "View by: Takeoff Cost Takeoff Cost" at bounding box center [295, 130] width 174 height 42
click at [267, 134] on div "Takeoff Cost" at bounding box center [289, 138] width 143 height 13
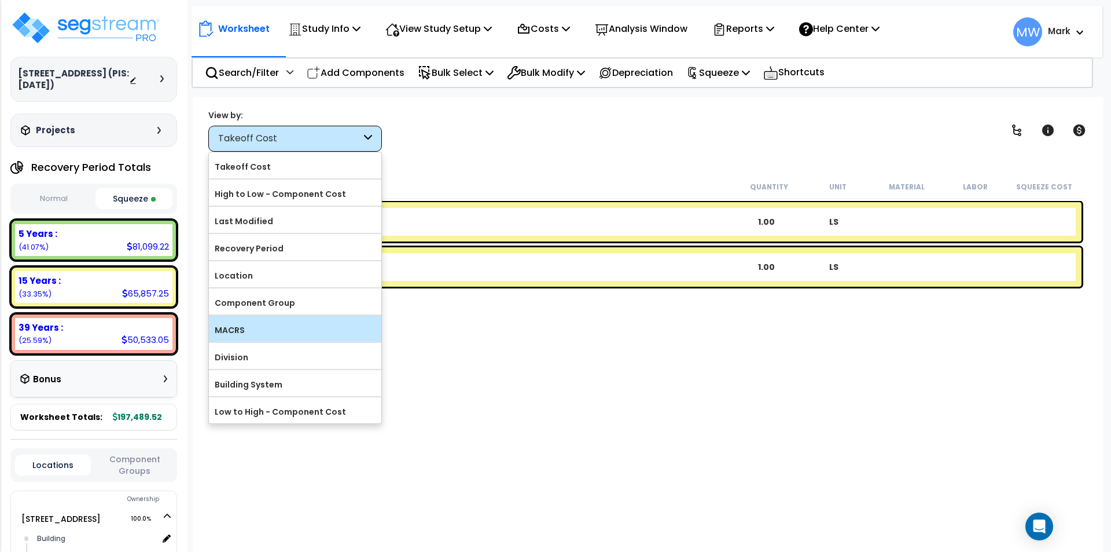
click at [250, 330] on label "MACRS" at bounding box center [295, 329] width 172 height 17
click at [0, 0] on input "MACRS" at bounding box center [0, 0] width 0 height 0
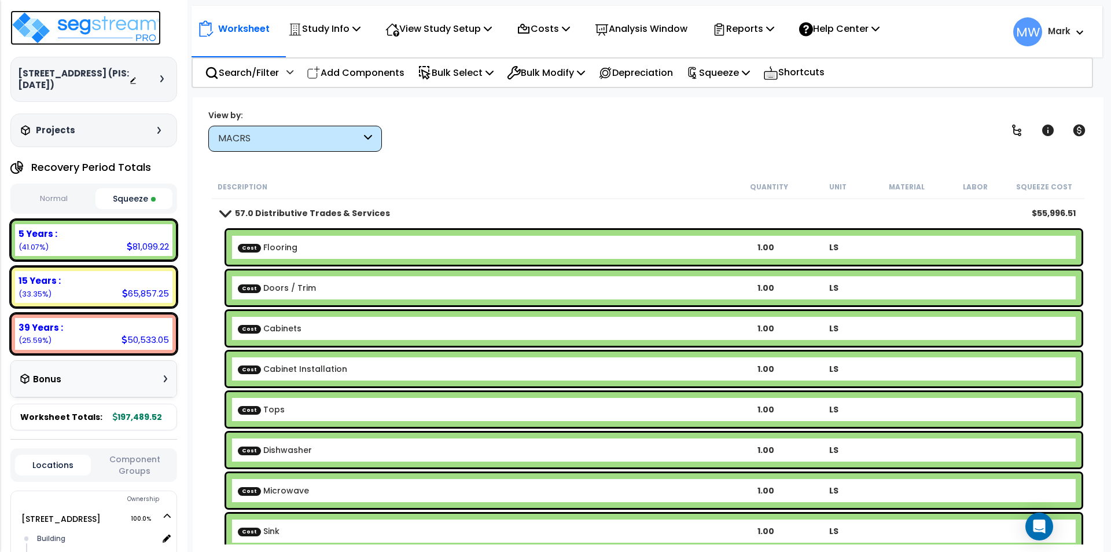
click at [65, 25] on img at bounding box center [85, 27] width 150 height 35
